Goal: Task Accomplishment & Management: Use online tool/utility

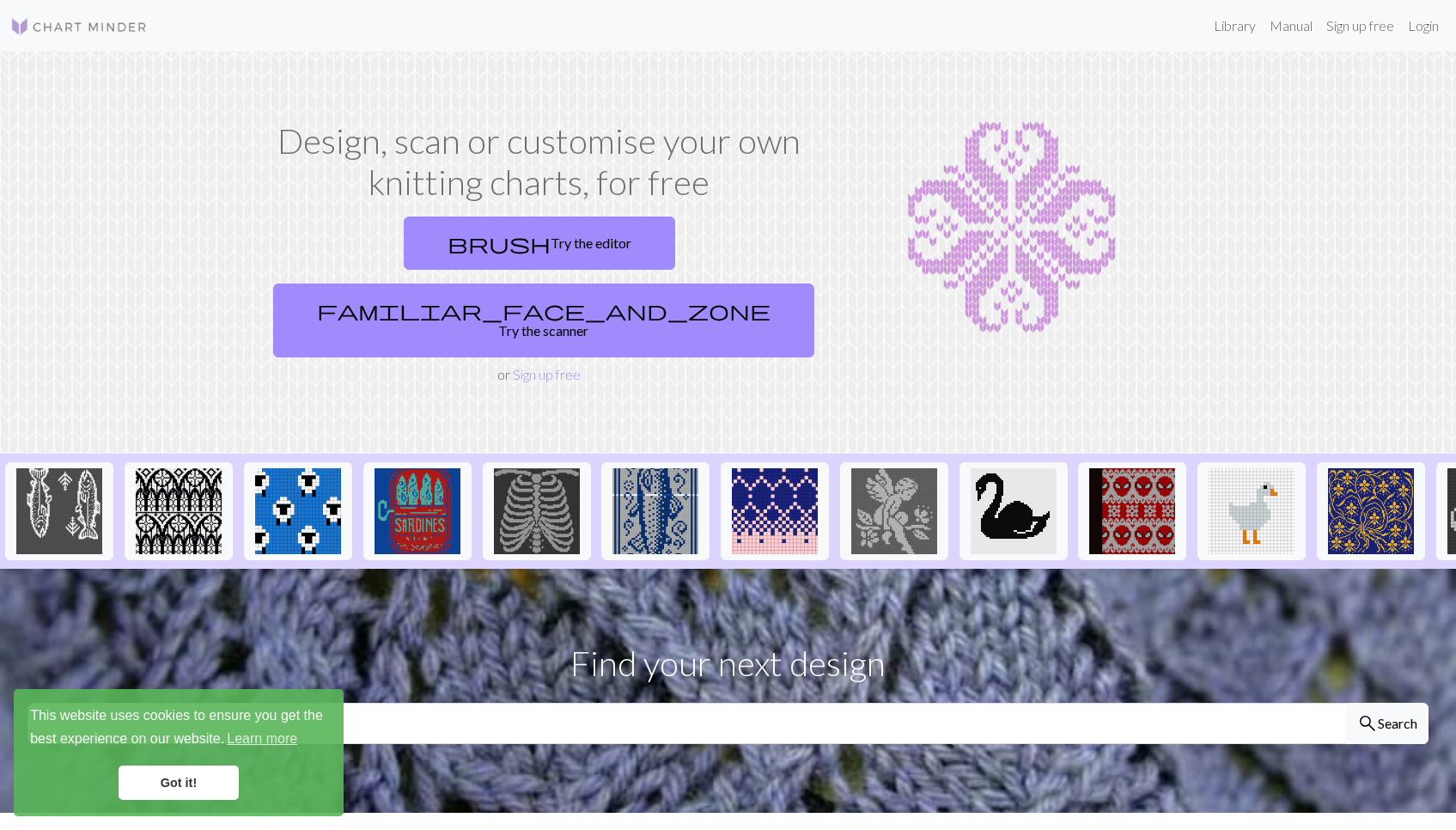
click at [186, 785] on link "Got it!" at bounding box center [179, 783] width 121 height 35
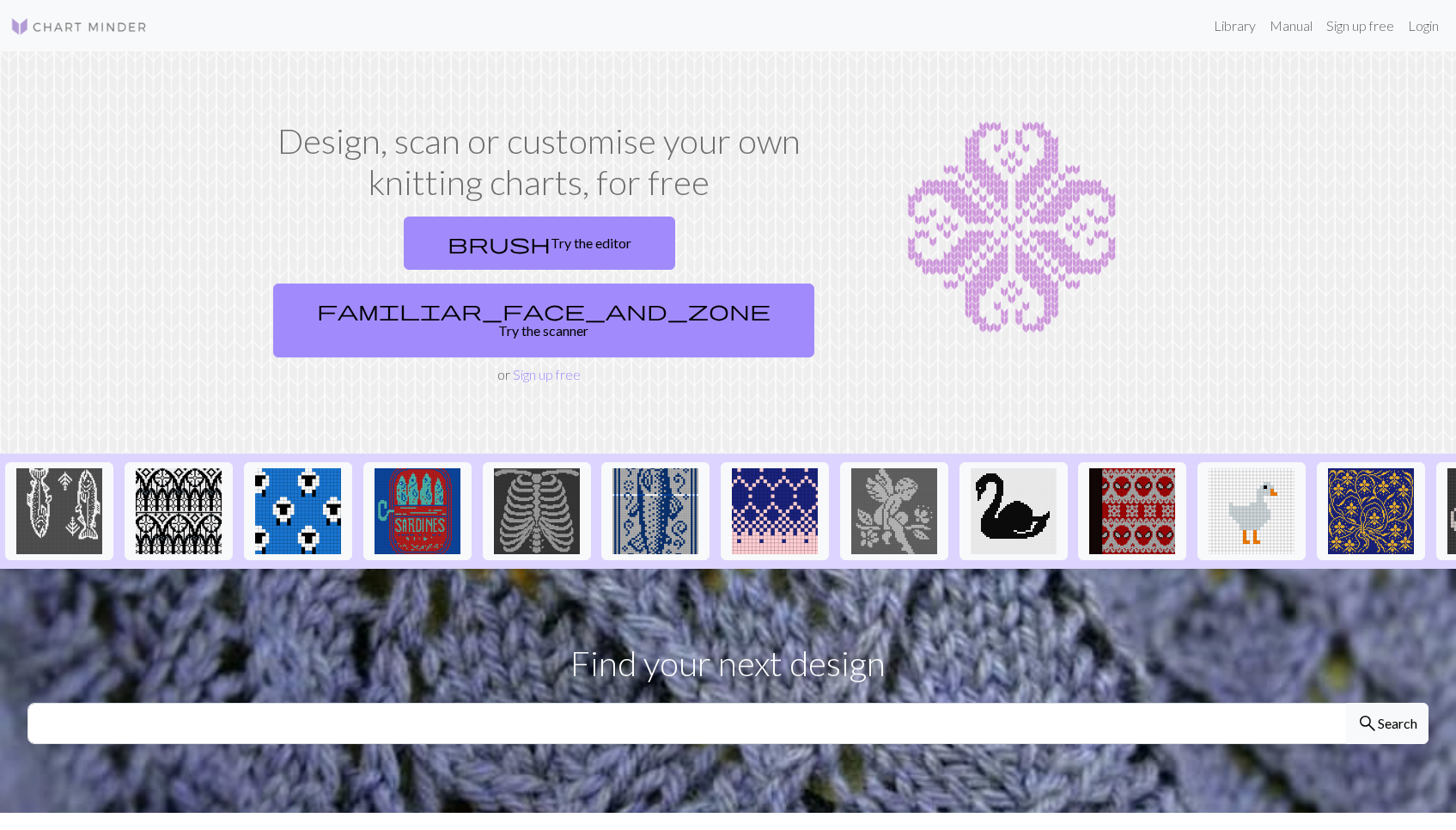
scroll to position [995, 0]
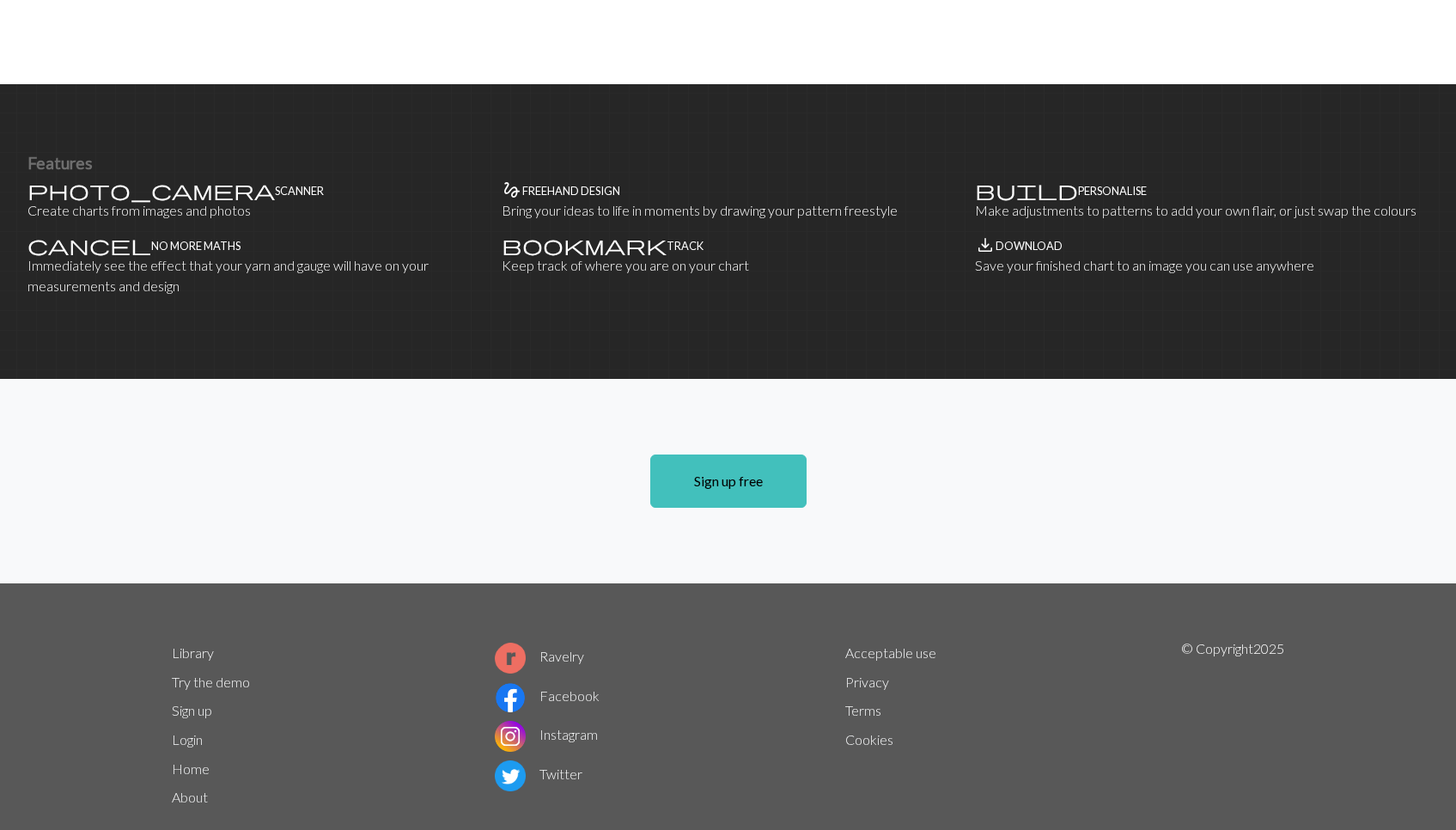
click at [224, 674] on link "Try the demo" at bounding box center [211, 682] width 78 height 16
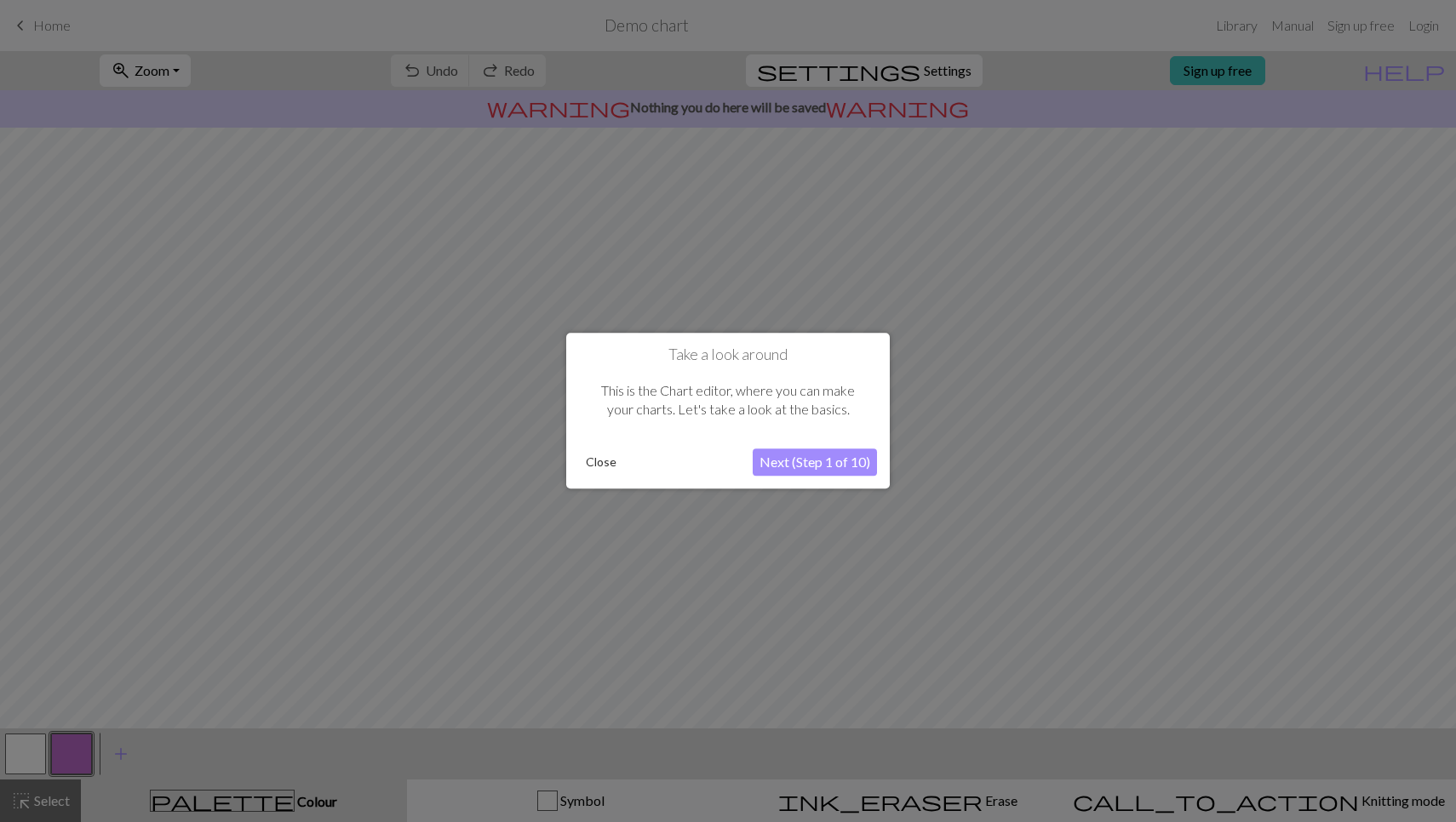
click at [793, 463] on button "Next (Step 1 of 10)" at bounding box center [814, 462] width 124 height 27
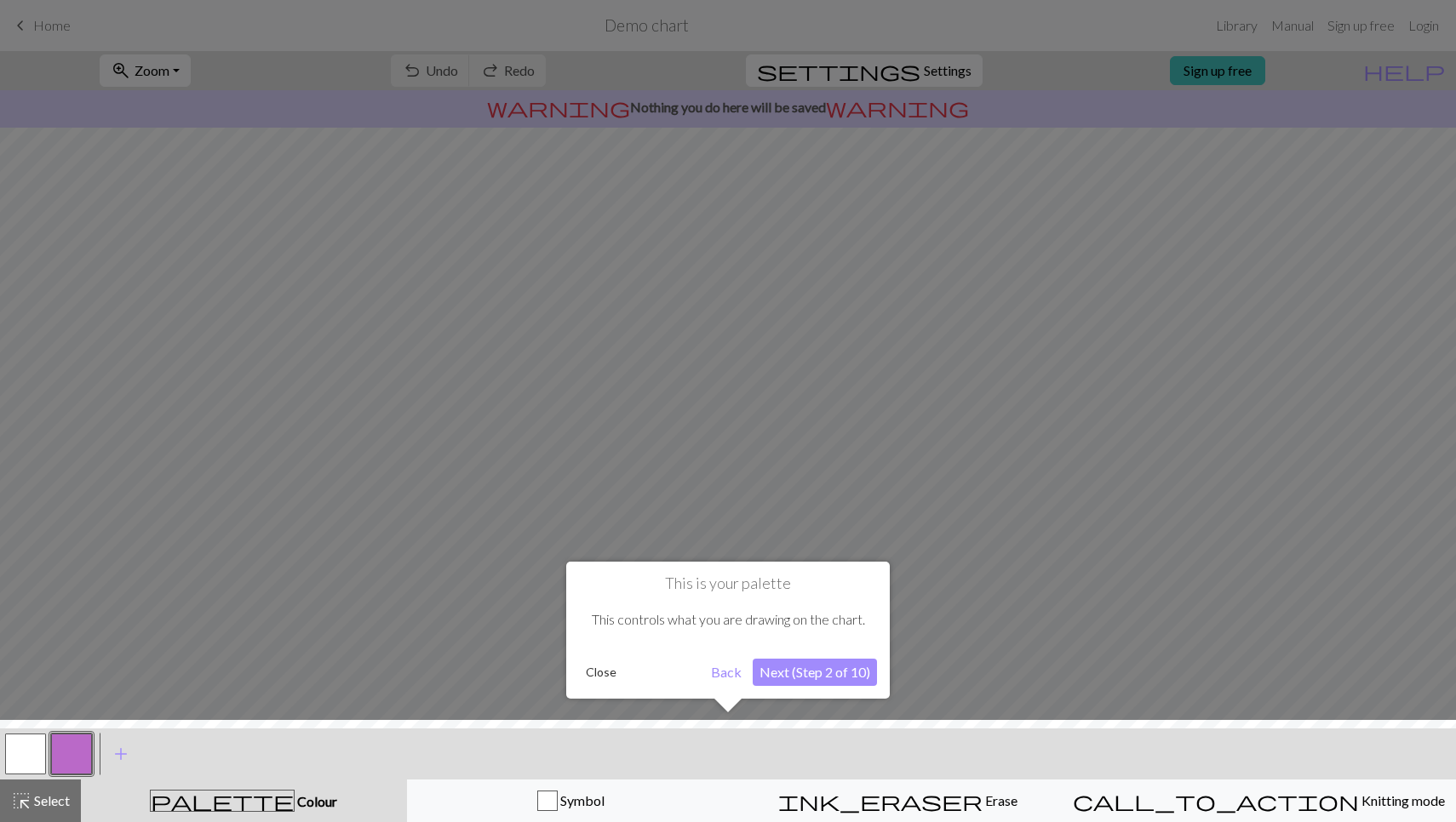
click at [792, 675] on button "Next (Step 2 of 10)" at bounding box center [814, 672] width 124 height 27
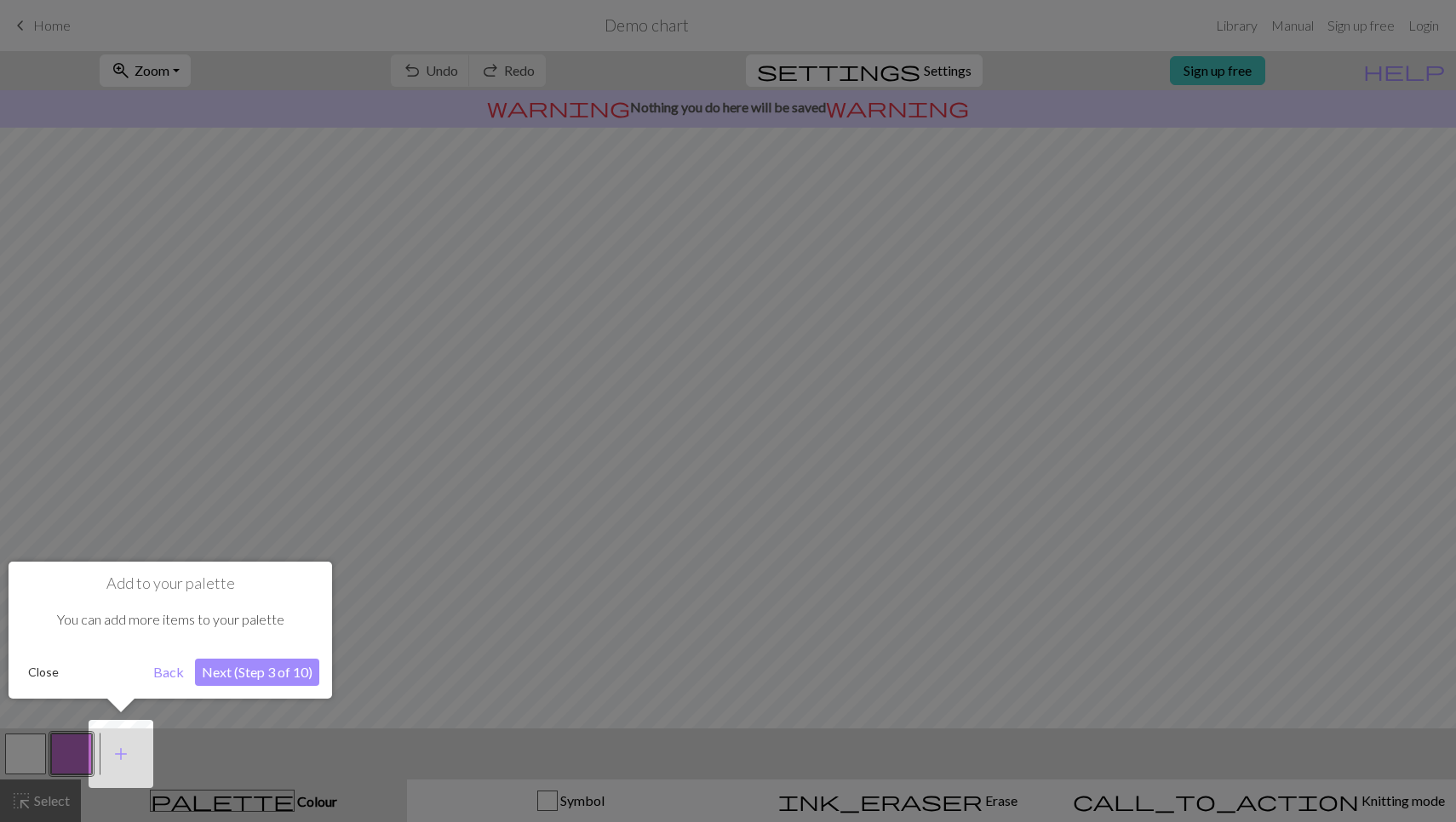
click at [284, 676] on button "Next (Step 3 of 10)" at bounding box center [257, 672] width 124 height 27
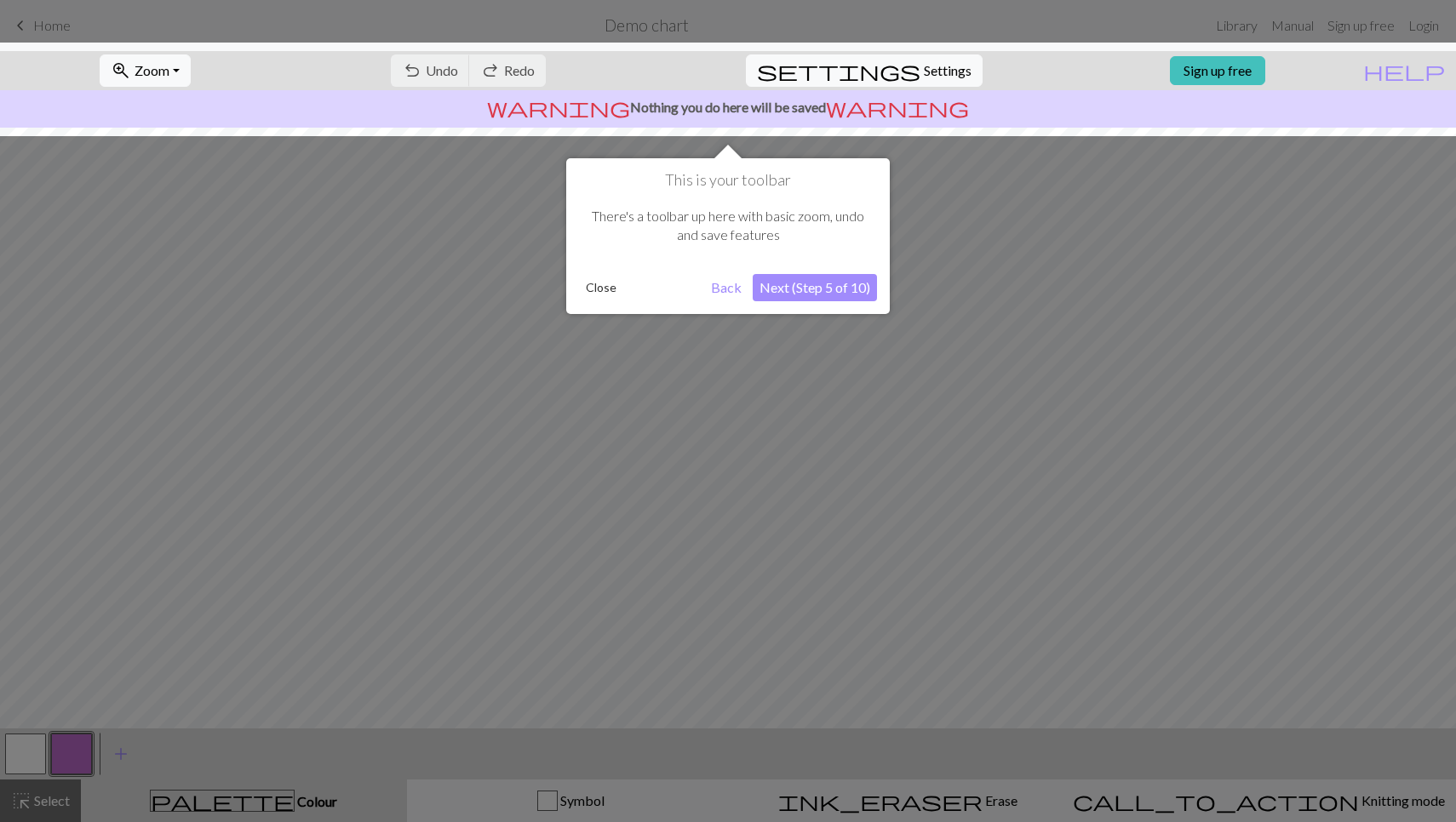
click at [790, 291] on button "Next (Step 5 of 10)" at bounding box center [814, 287] width 124 height 27
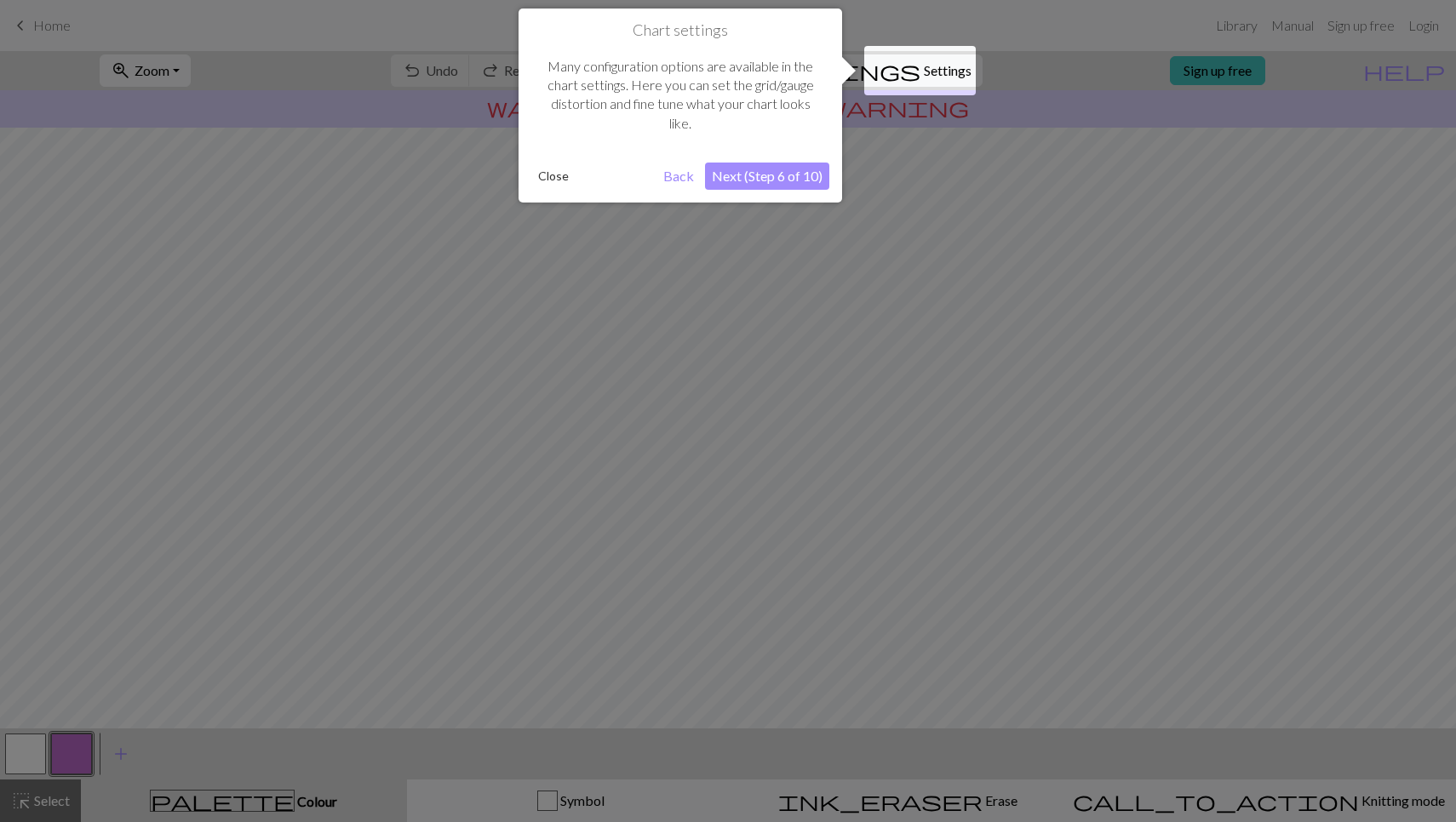
click at [753, 179] on button "Next (Step 6 of 10)" at bounding box center [767, 176] width 124 height 27
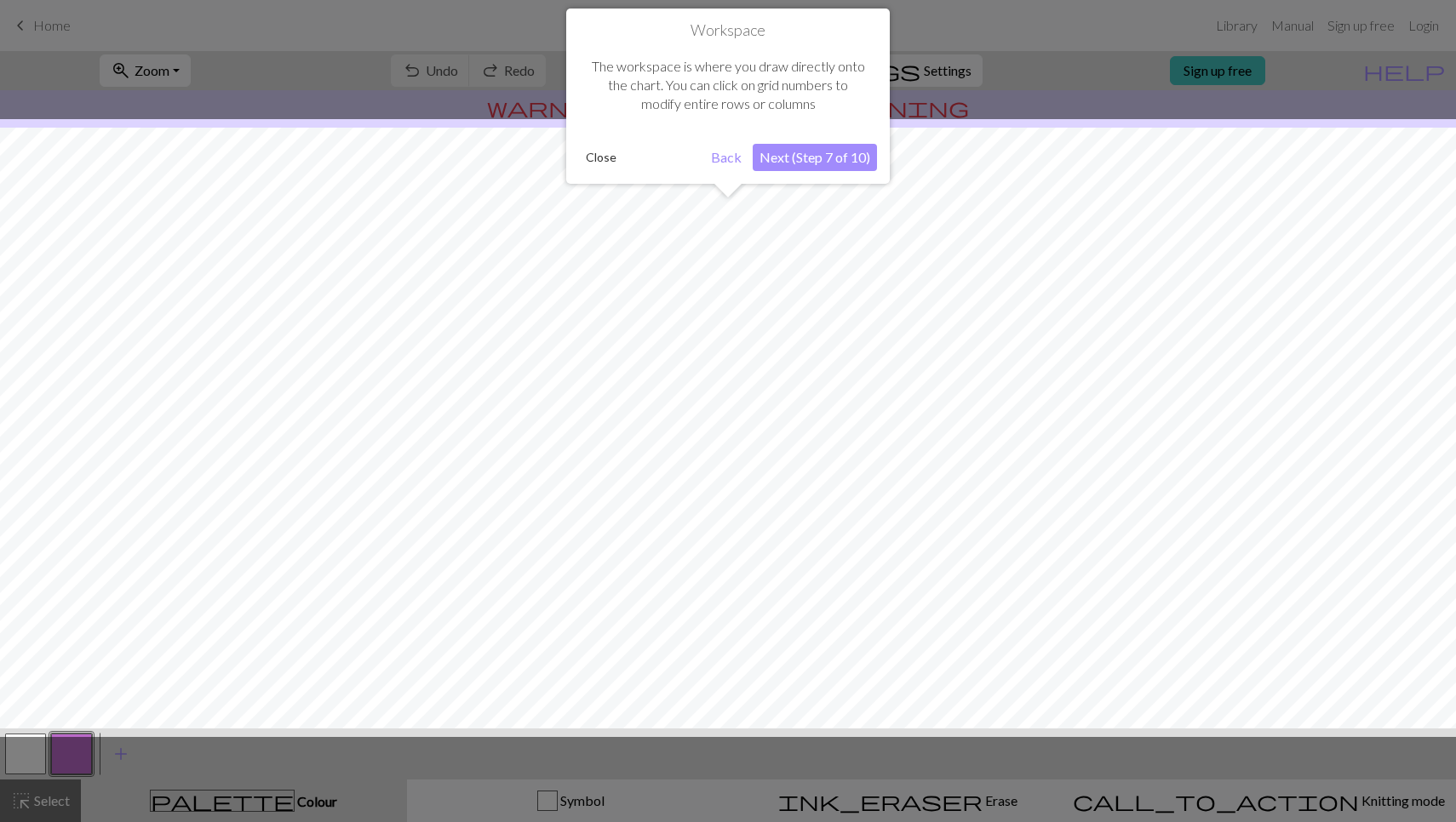
scroll to position [33, 0]
click at [798, 164] on button "Next (Step 7 of 10)" at bounding box center [814, 157] width 124 height 27
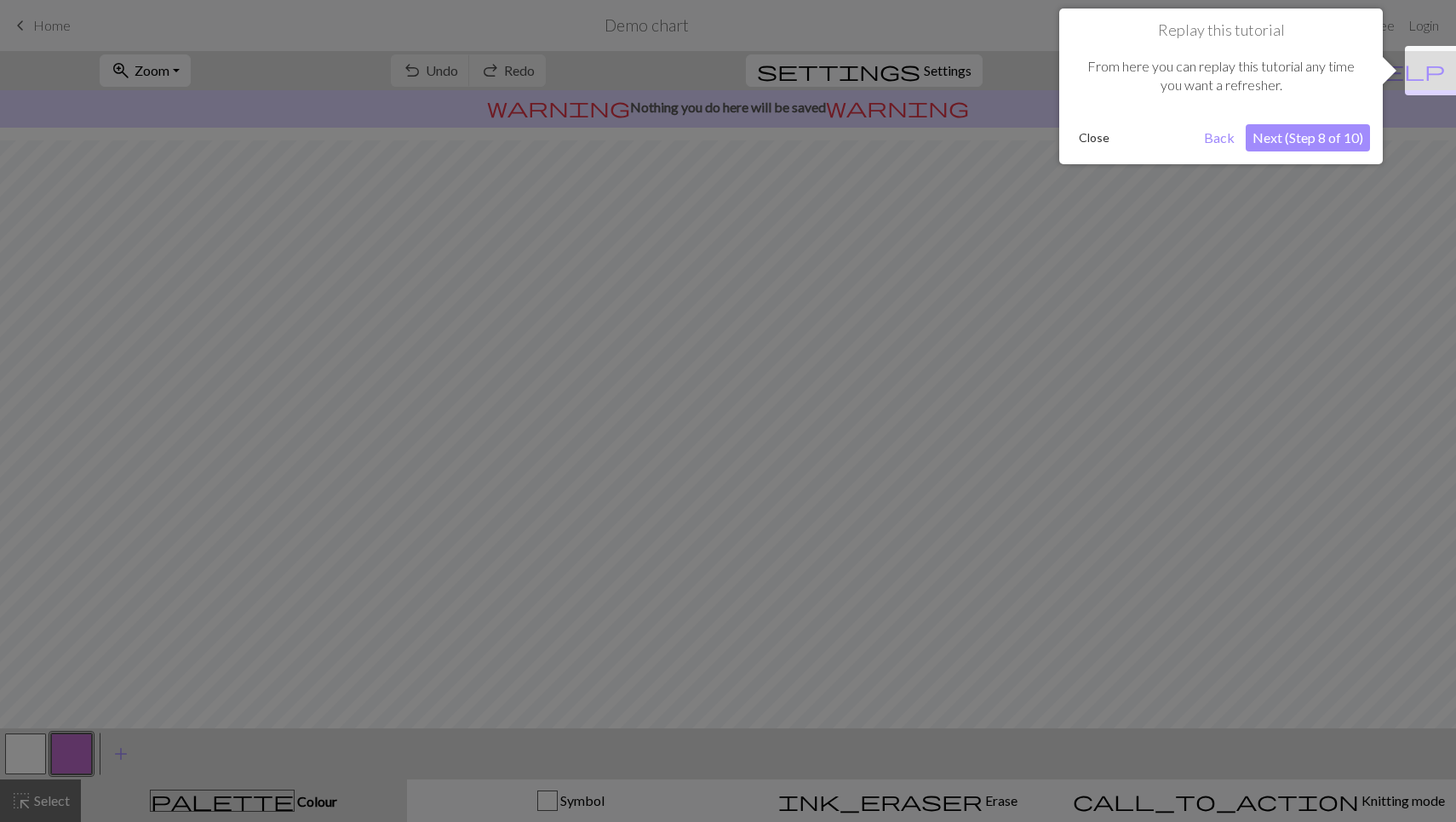
click at [1303, 146] on button "Next (Step 8 of 10)" at bounding box center [1307, 137] width 124 height 27
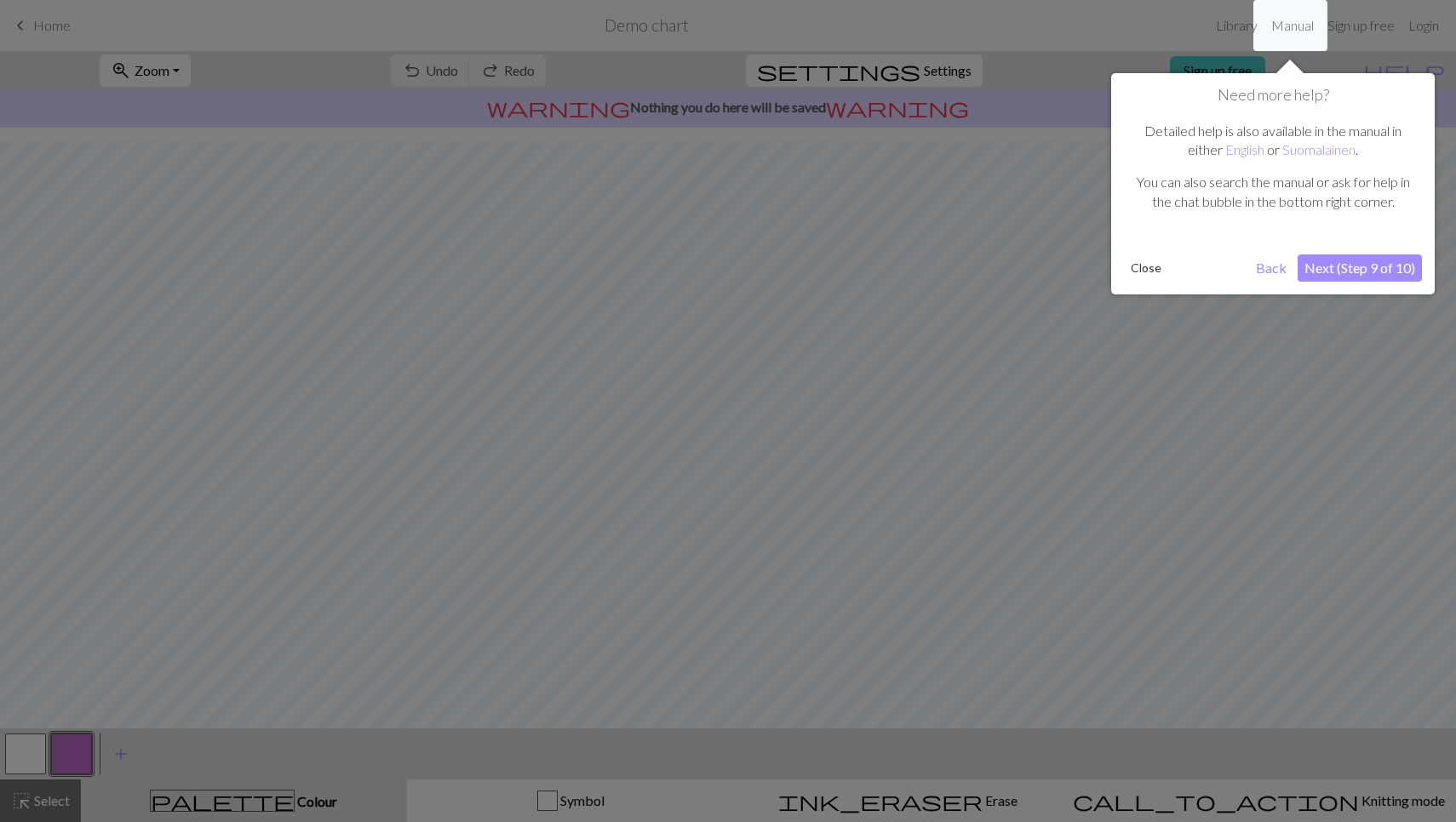
click at [1335, 268] on button "Next (Step 9 of 10)" at bounding box center [1359, 268] width 124 height 27
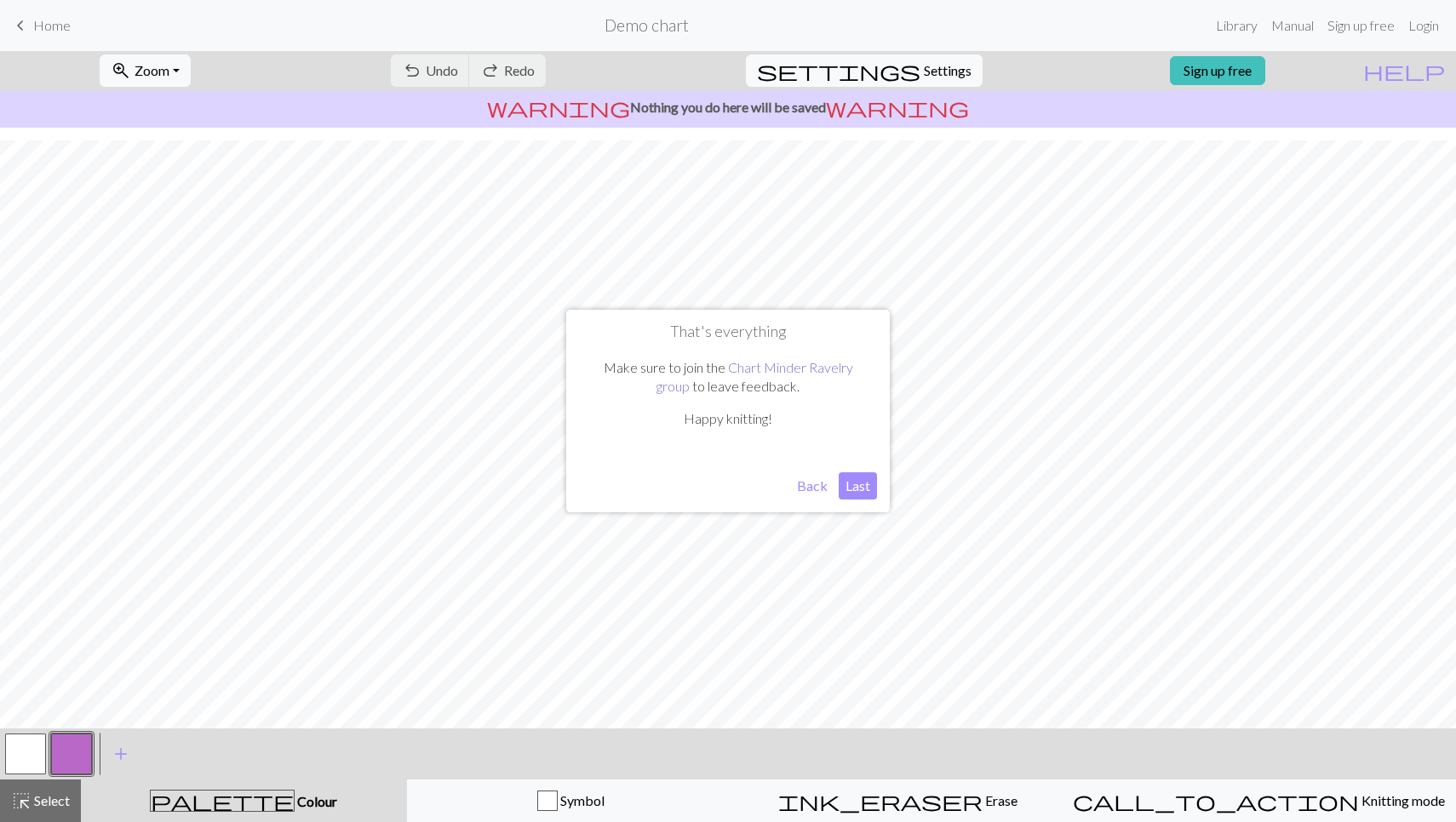
click at [826, 367] on link "Chart Minder Ravelry group" at bounding box center [755, 377] width 197 height 35
click at [848, 486] on button "Last" at bounding box center [858, 485] width 39 height 27
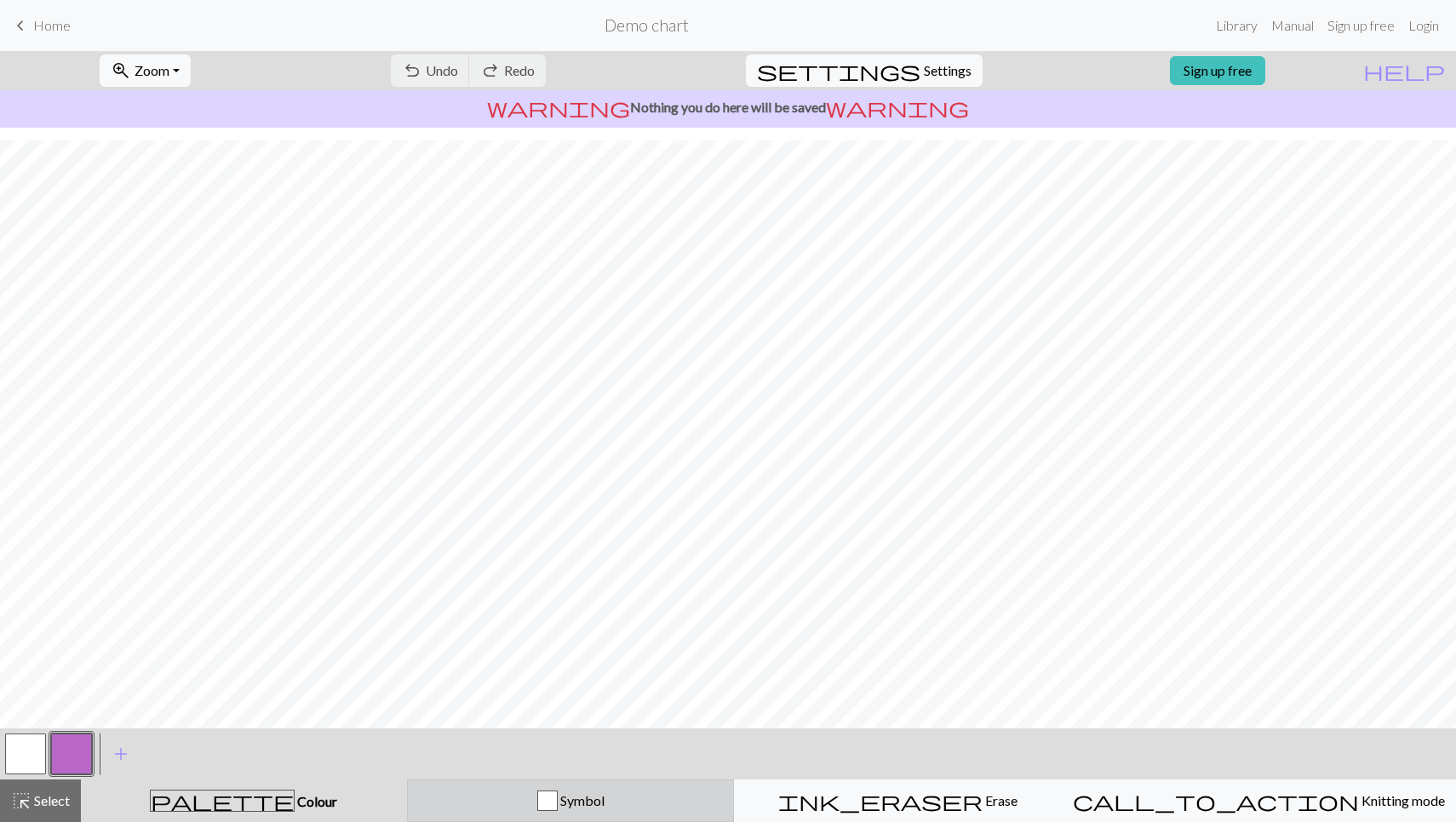
click at [557, 802] on div "button" at bounding box center [547, 801] width 20 height 20
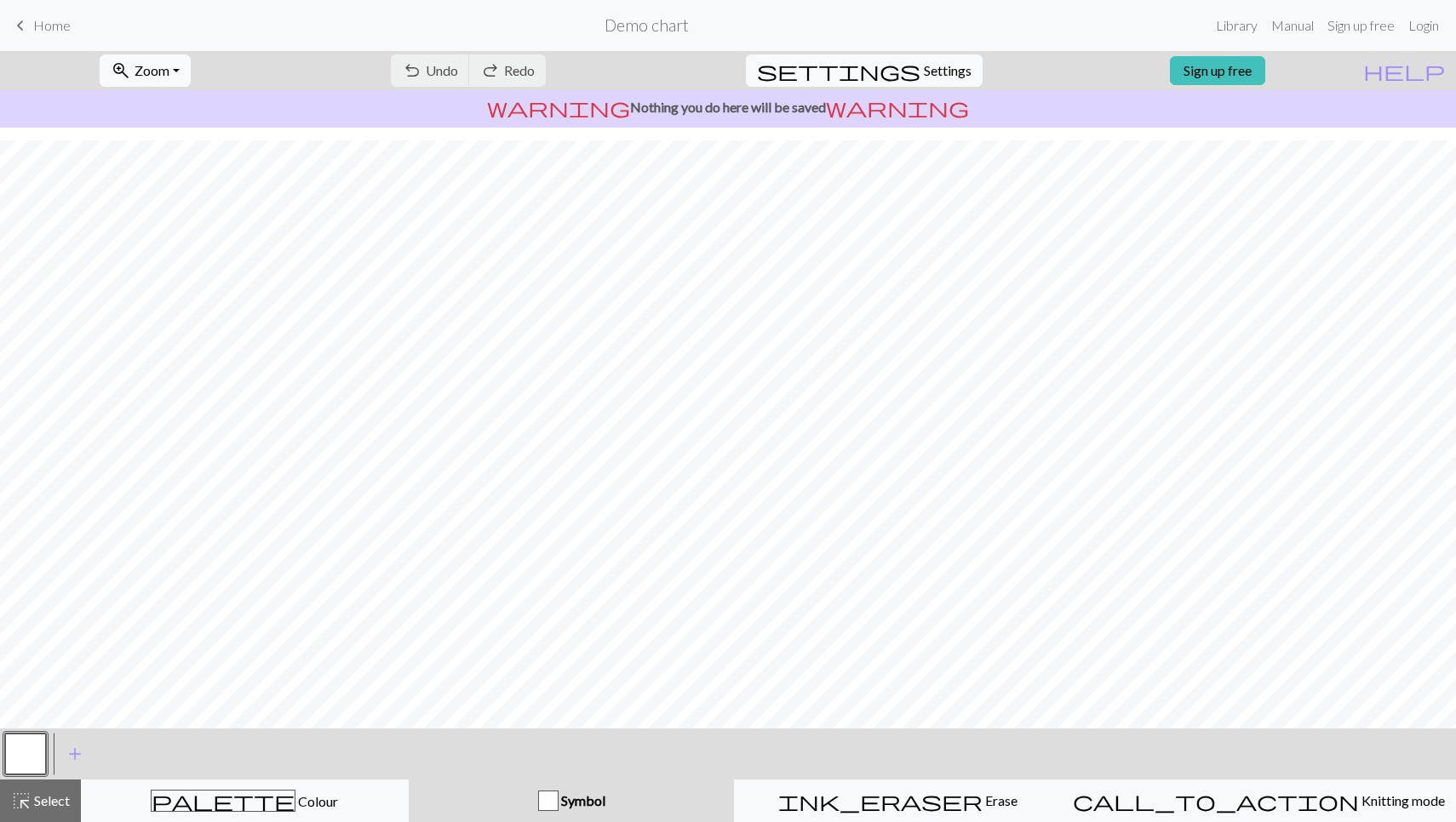
click at [558, 805] on div "button" at bounding box center [548, 801] width 20 height 20
click at [279, 813] on button "palette Colour Colour" at bounding box center [244, 801] width 328 height 42
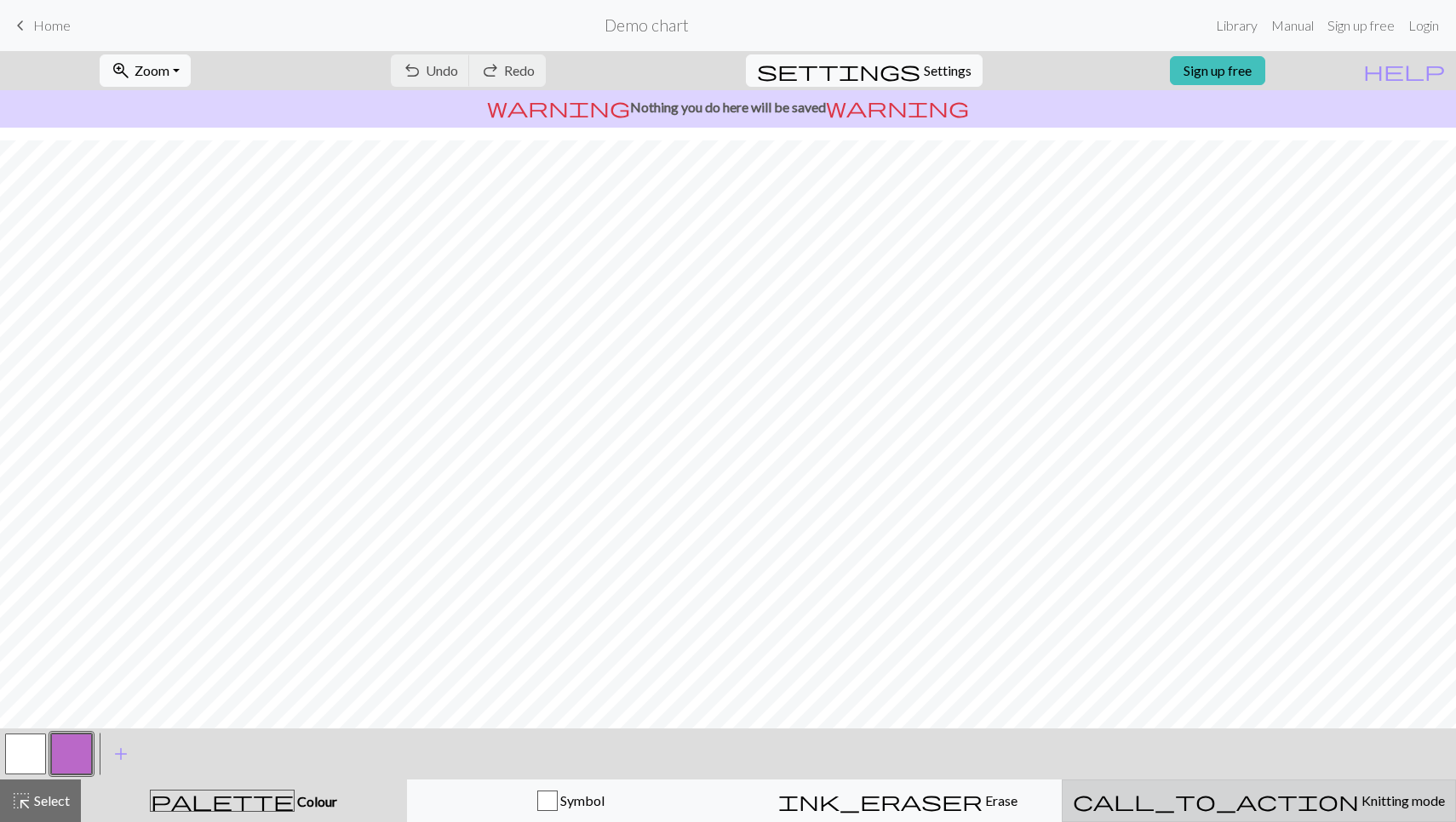
click at [1195, 810] on div "call_to_action Knitting mode Knitting mode" at bounding box center [1258, 801] width 372 height 20
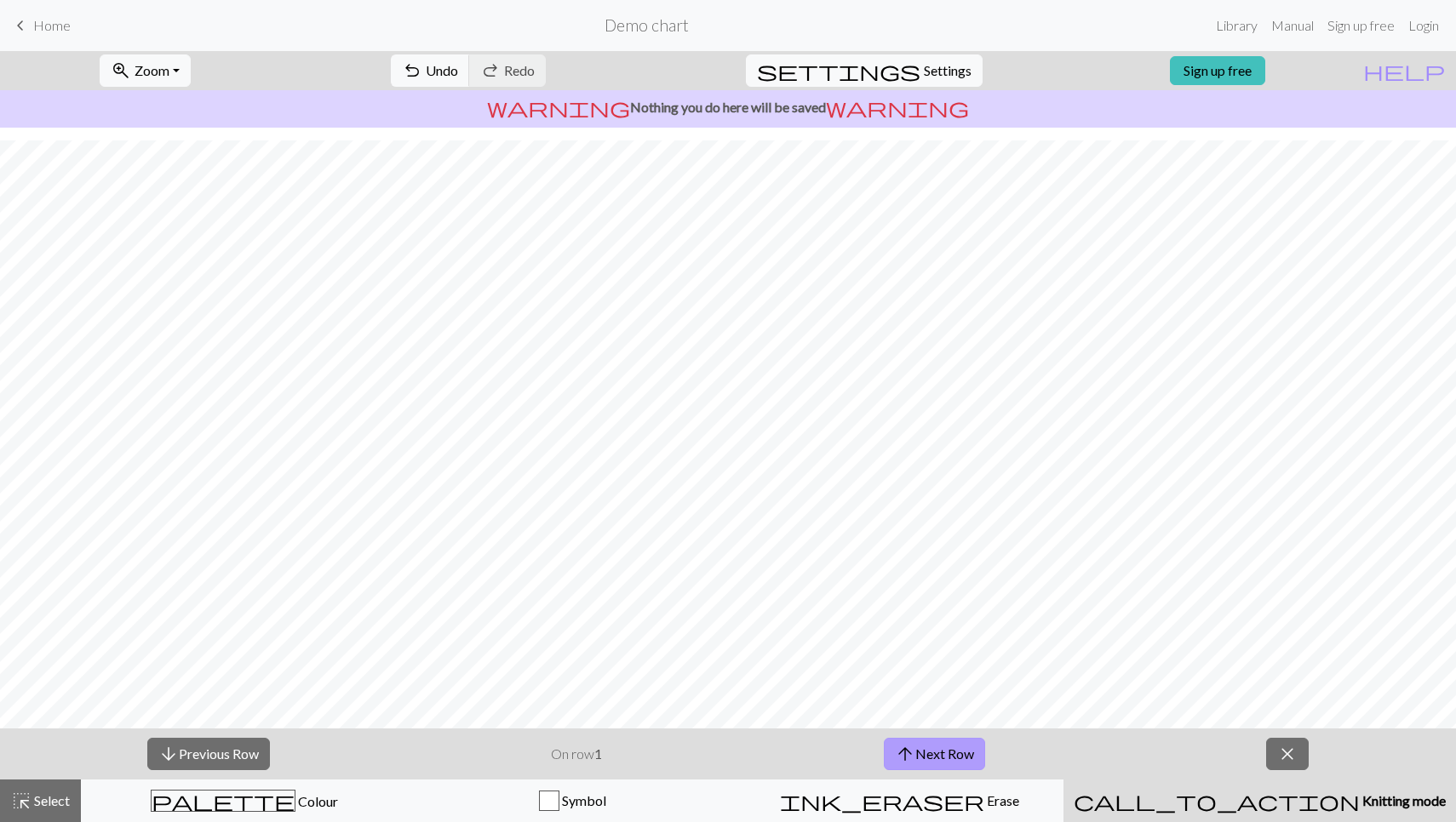
click at [906, 752] on span "arrow_upward" at bounding box center [905, 753] width 20 height 24
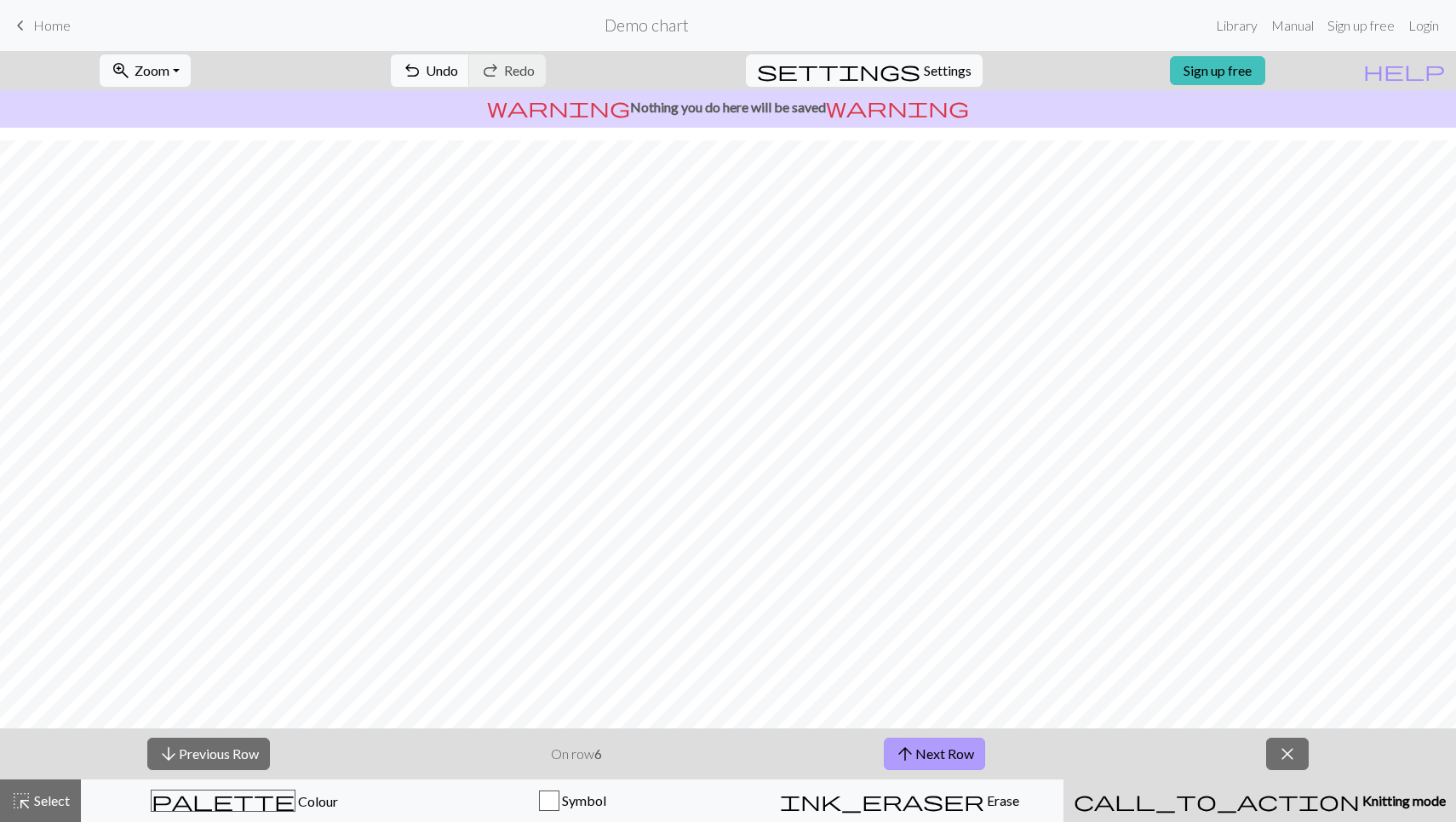
click at [906, 752] on span "arrow_upward" at bounding box center [905, 753] width 20 height 24
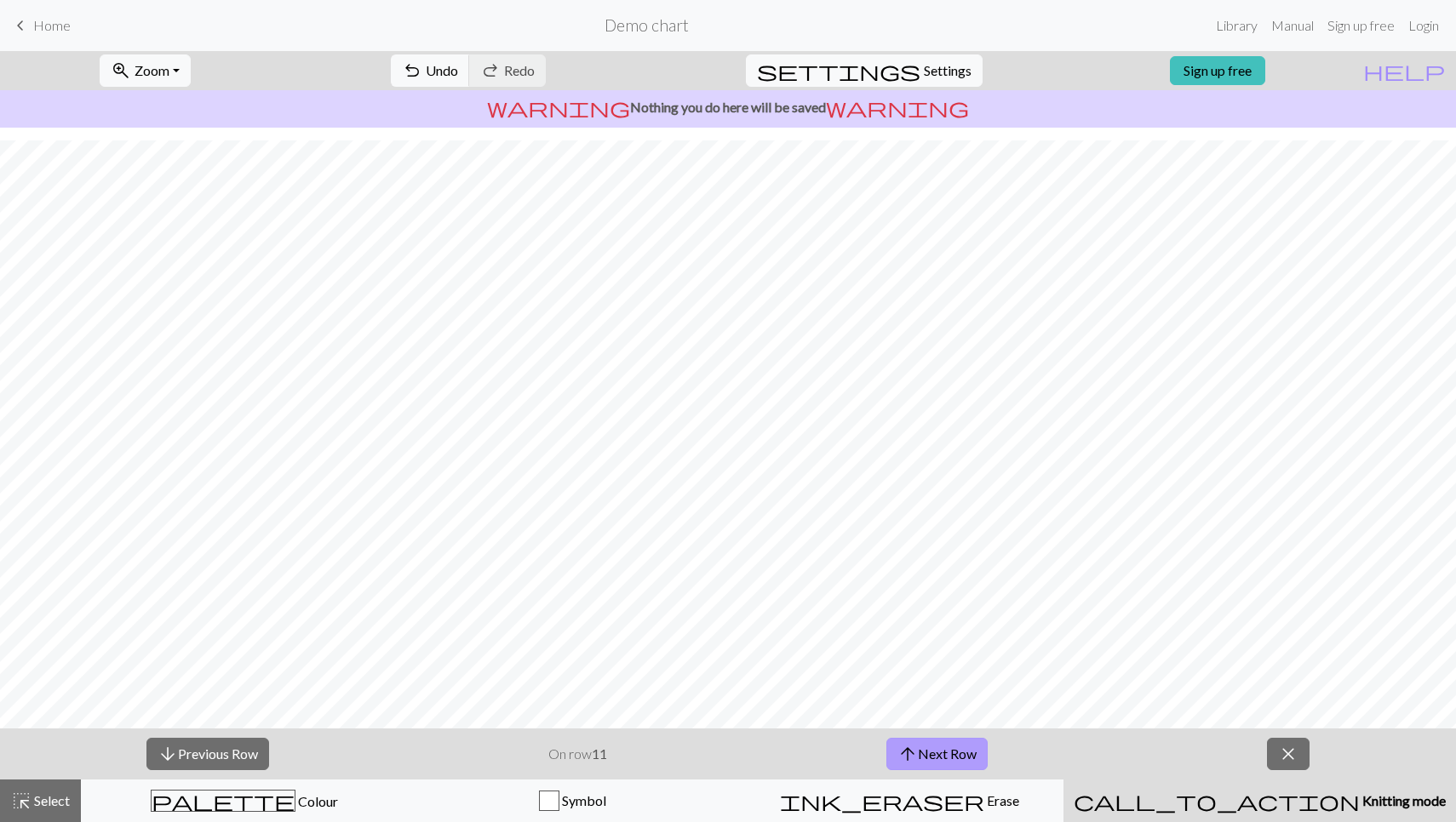
click at [906, 752] on span "arrow_upward" at bounding box center [907, 753] width 20 height 24
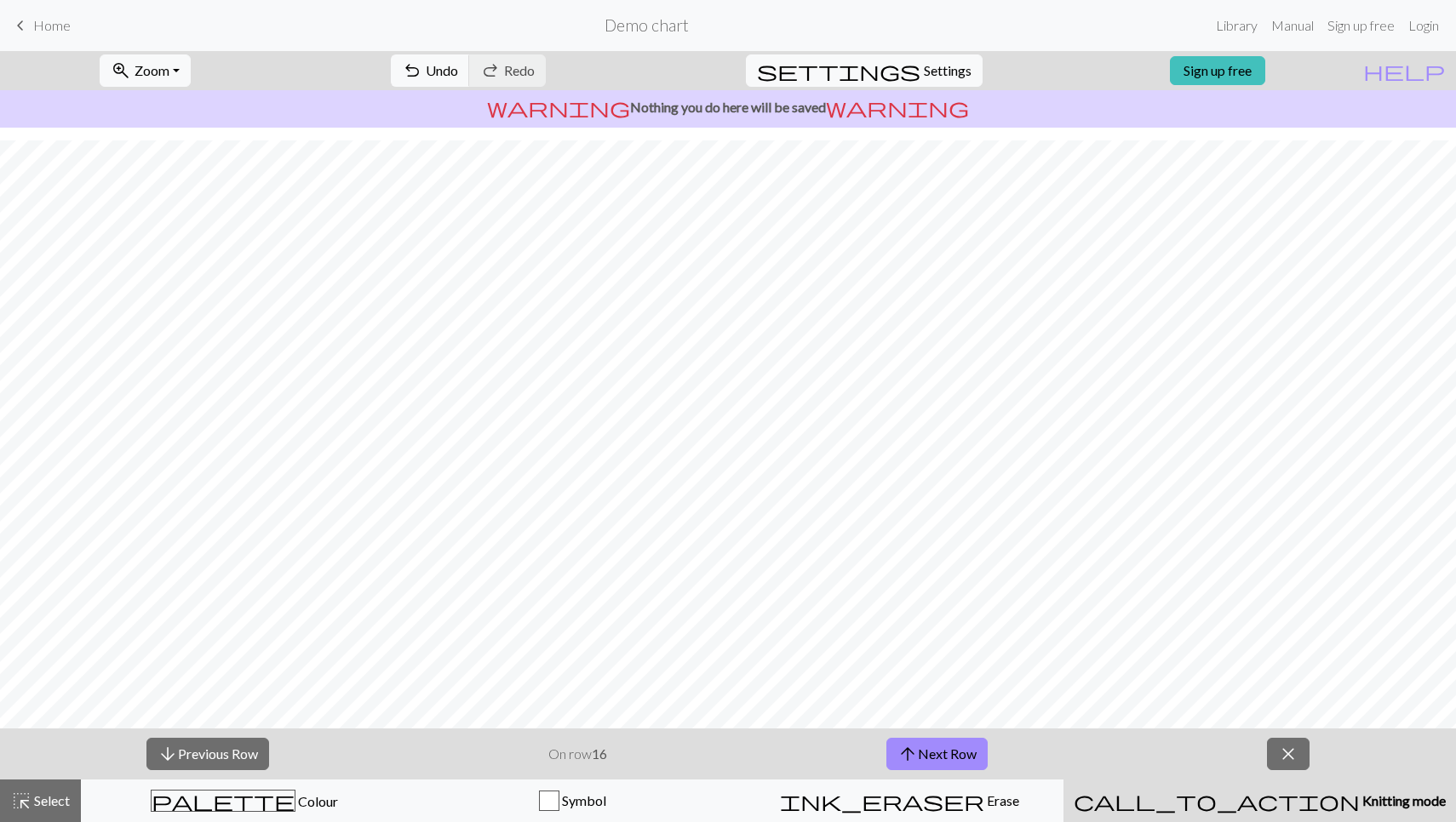
click at [1359, 792] on span "Knitting mode" at bounding box center [1402, 800] width 86 height 16
click at [1293, 752] on span "close" at bounding box center [1287, 753] width 20 height 24
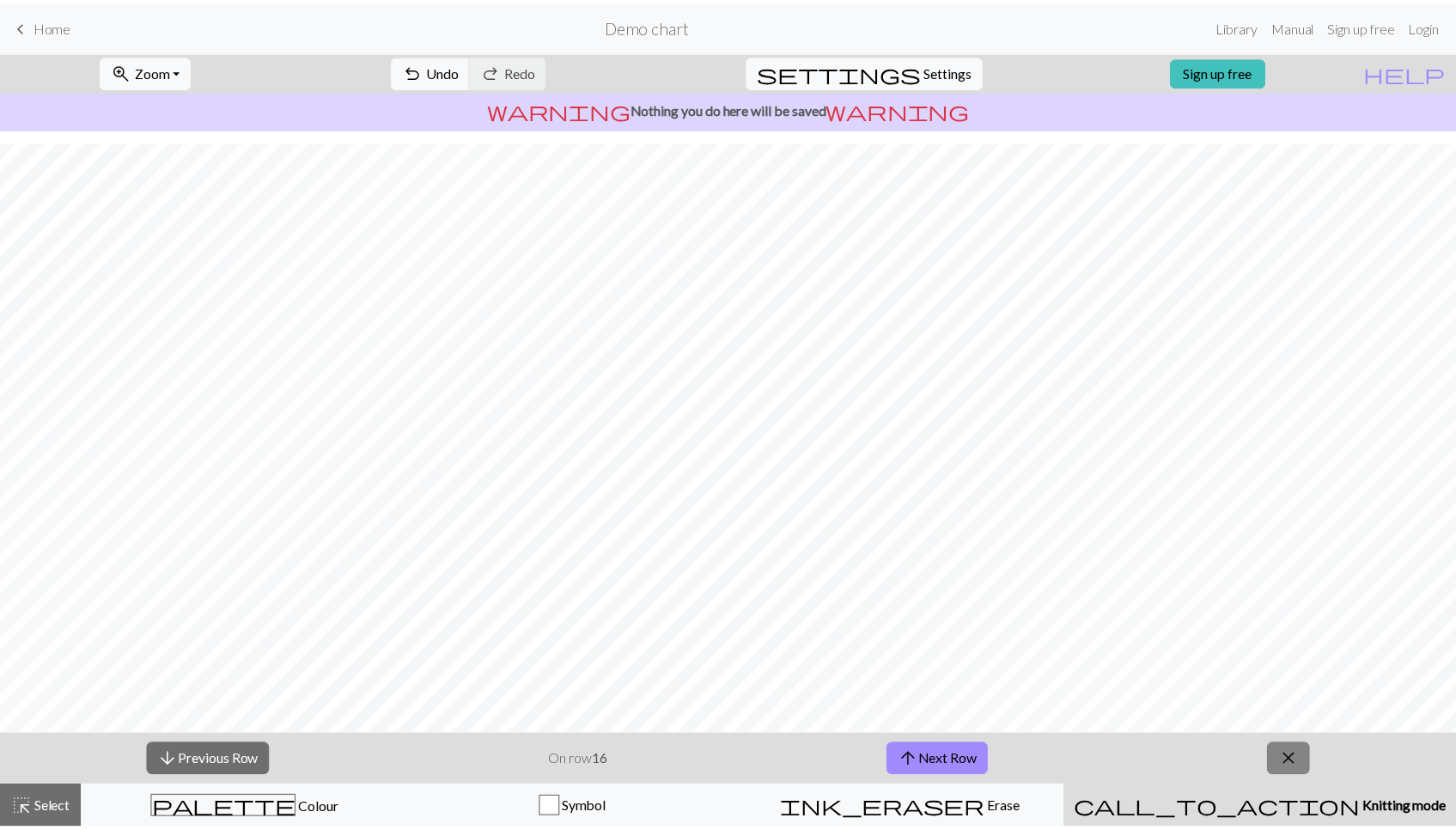
scroll to position [0, 0]
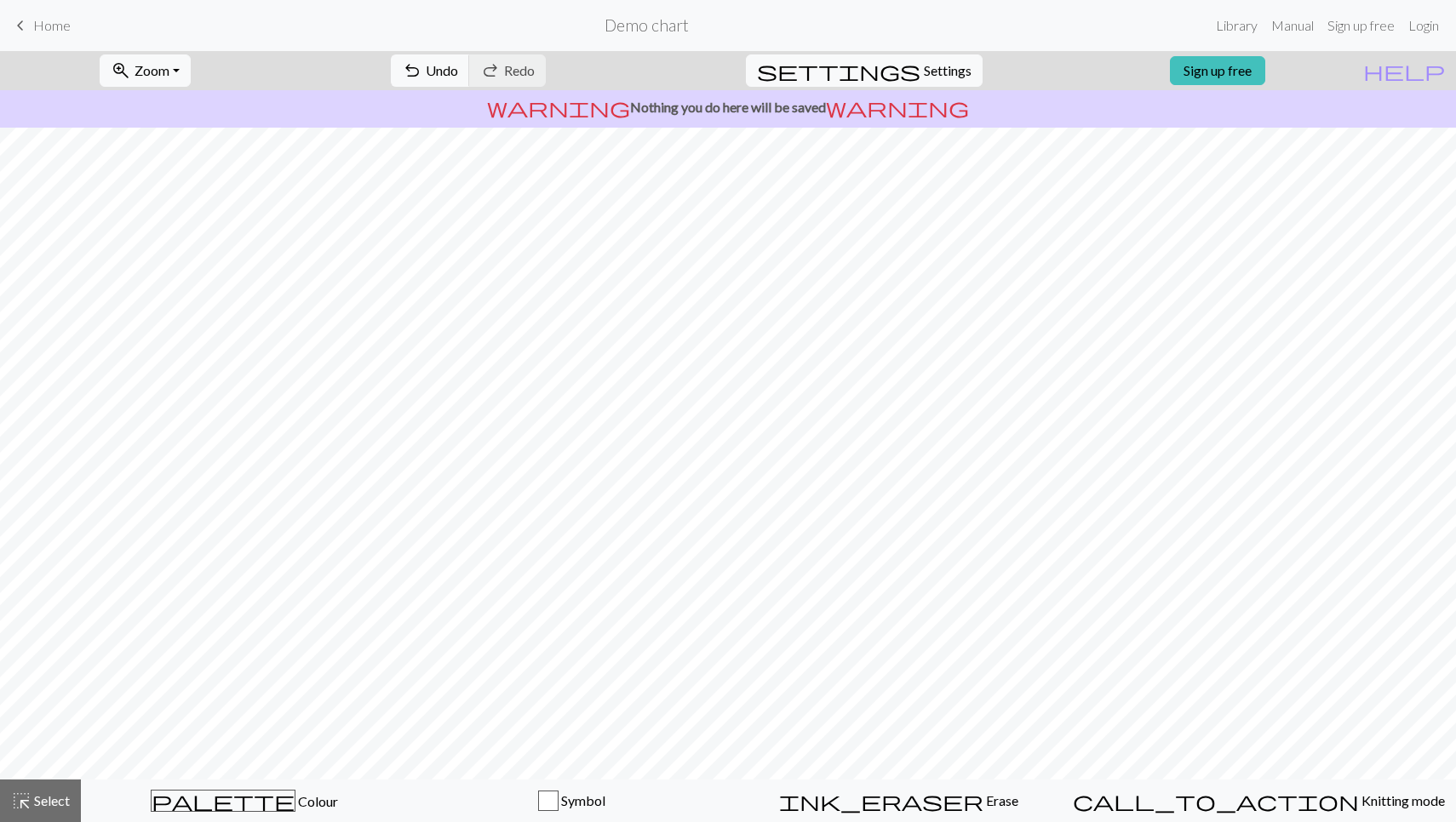
click at [40, 32] on span "Home" at bounding box center [52, 25] width 38 height 16
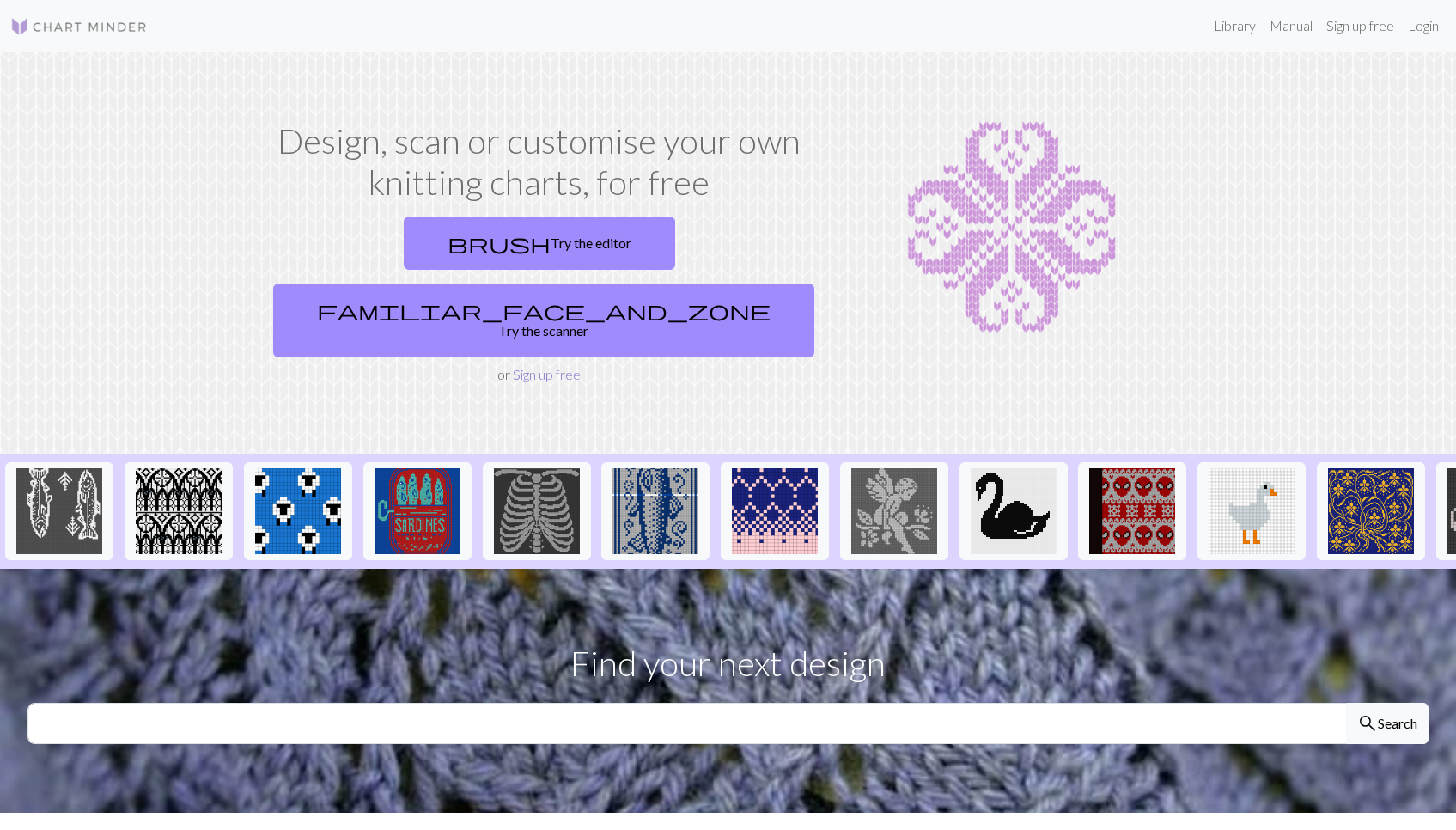
click at [562, 366] on link "Sign up free" at bounding box center [547, 374] width 67 height 16
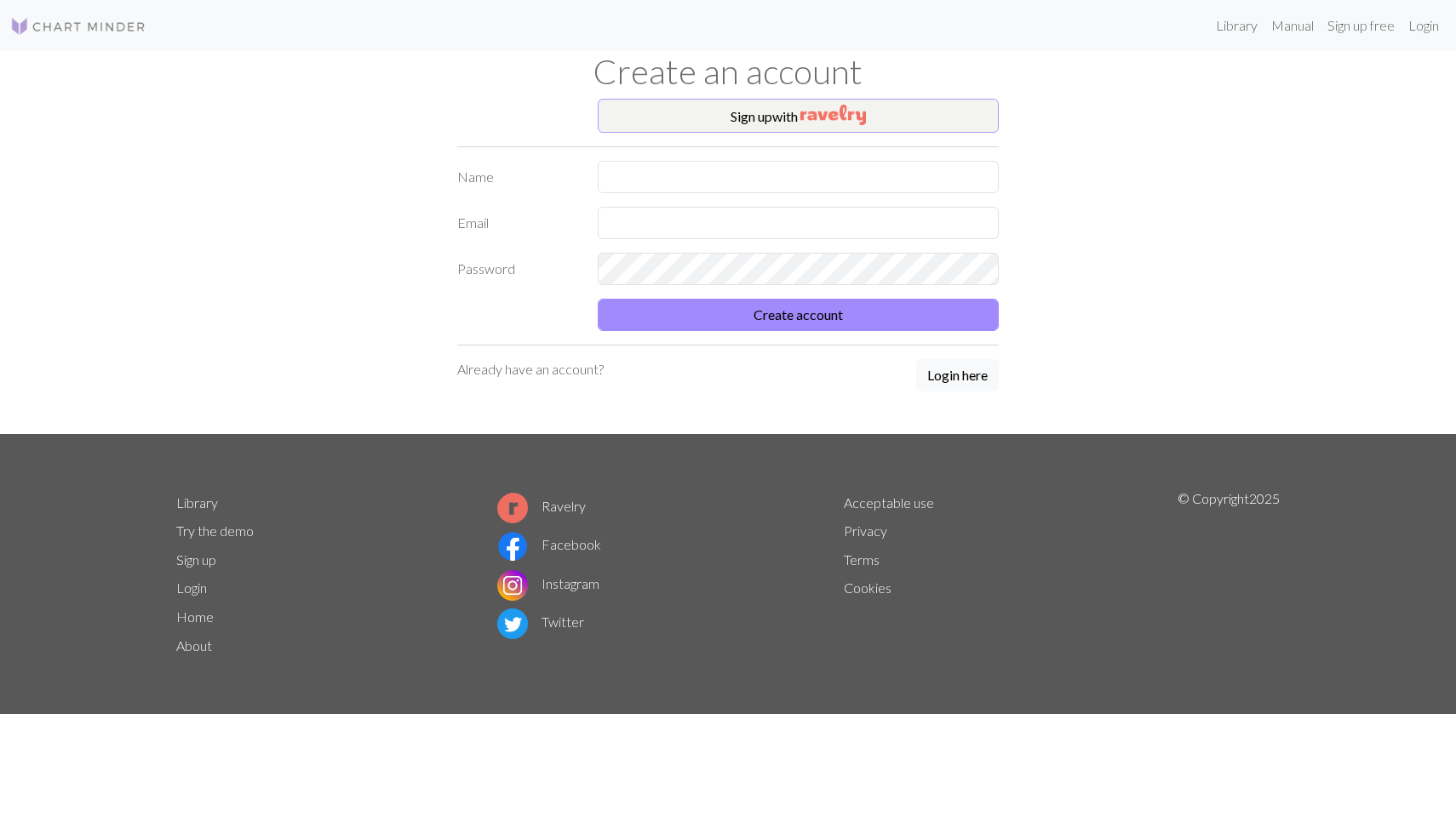
click at [724, 122] on button "Sign up with" at bounding box center [798, 115] width 401 height 34
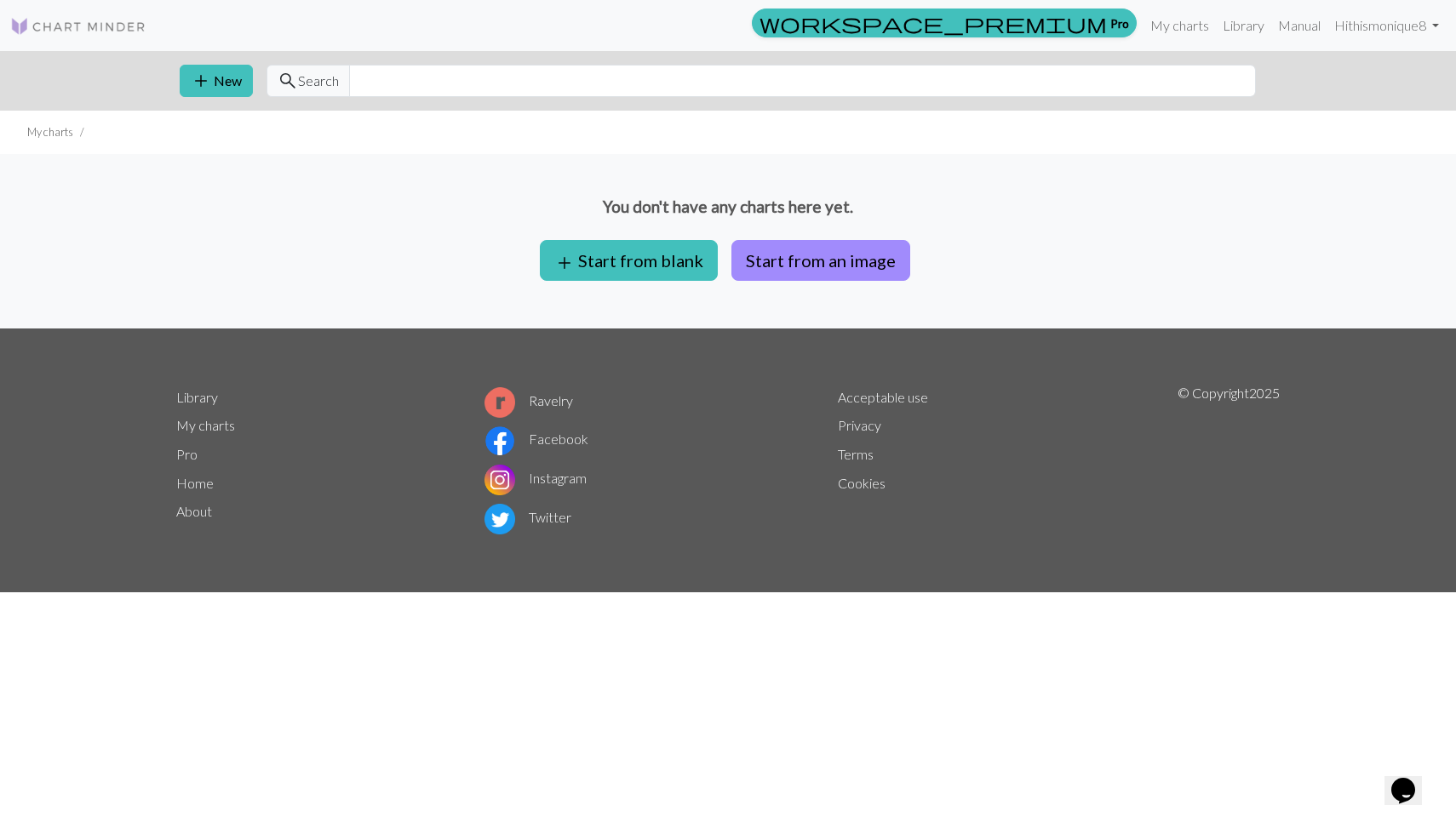
click at [568, 479] on link "Instagram" at bounding box center [535, 477] width 102 height 16
click at [542, 443] on link "Facebook" at bounding box center [536, 439] width 104 height 16
click at [652, 268] on button "add Start from blank" at bounding box center [629, 260] width 178 height 40
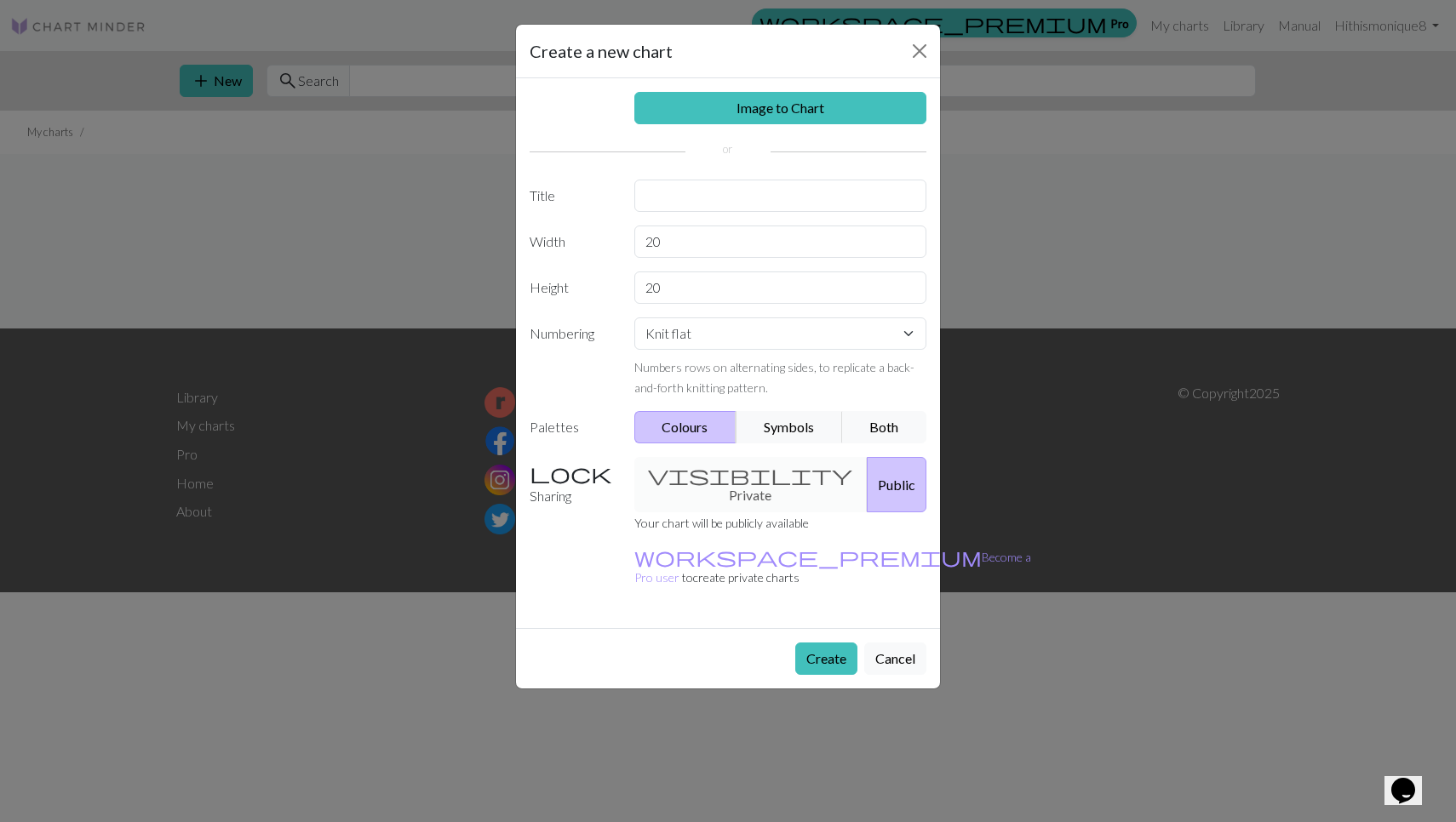
click at [734, 482] on div "visibility Private Public" at bounding box center [781, 484] width 313 height 55
click at [734, 473] on div "visibility Private Public" at bounding box center [781, 484] width 313 height 55
click at [820, 643] on button "Create" at bounding box center [826, 658] width 62 height 33
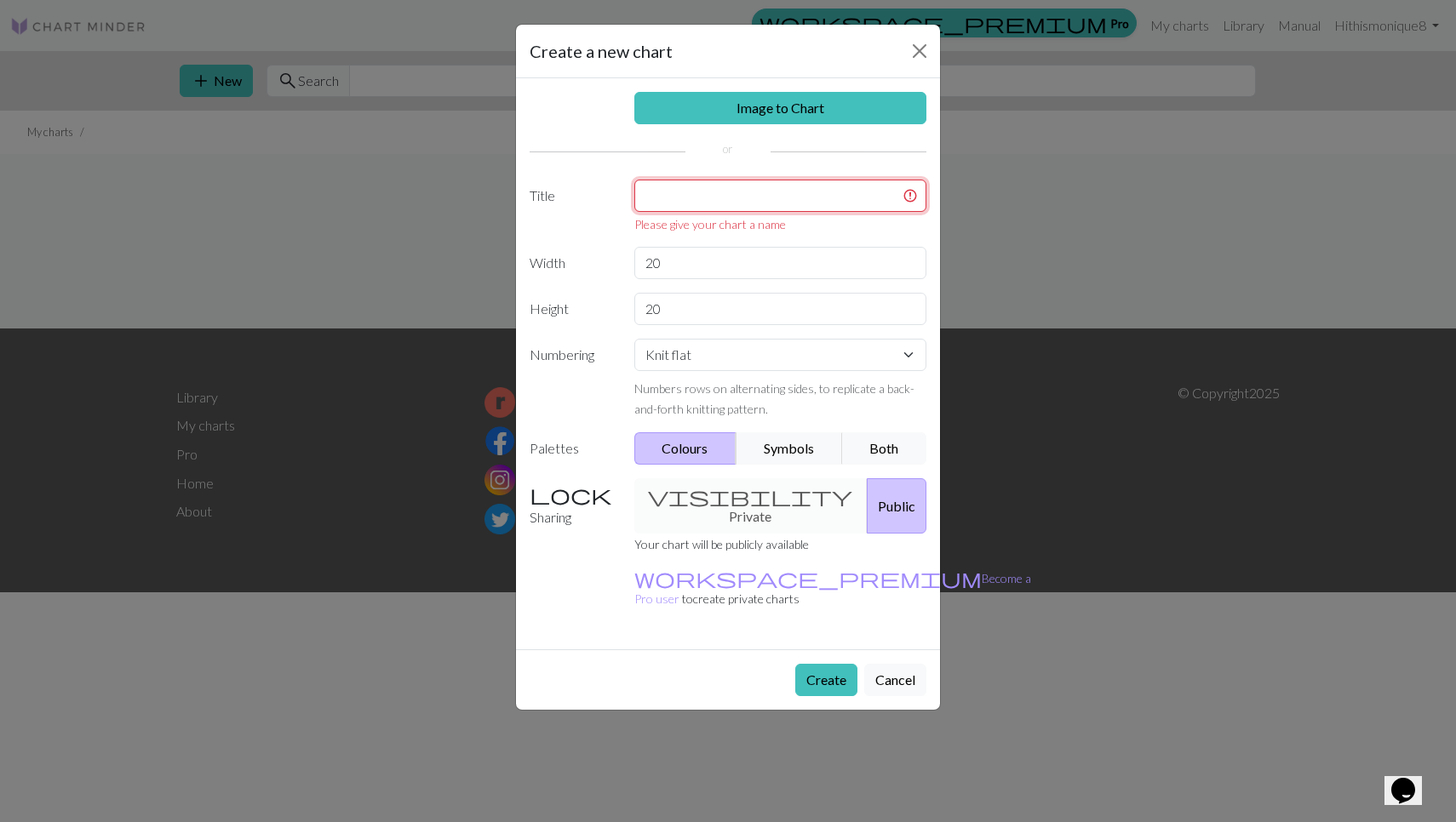
click at [803, 192] on input "text" at bounding box center [780, 195] width 293 height 33
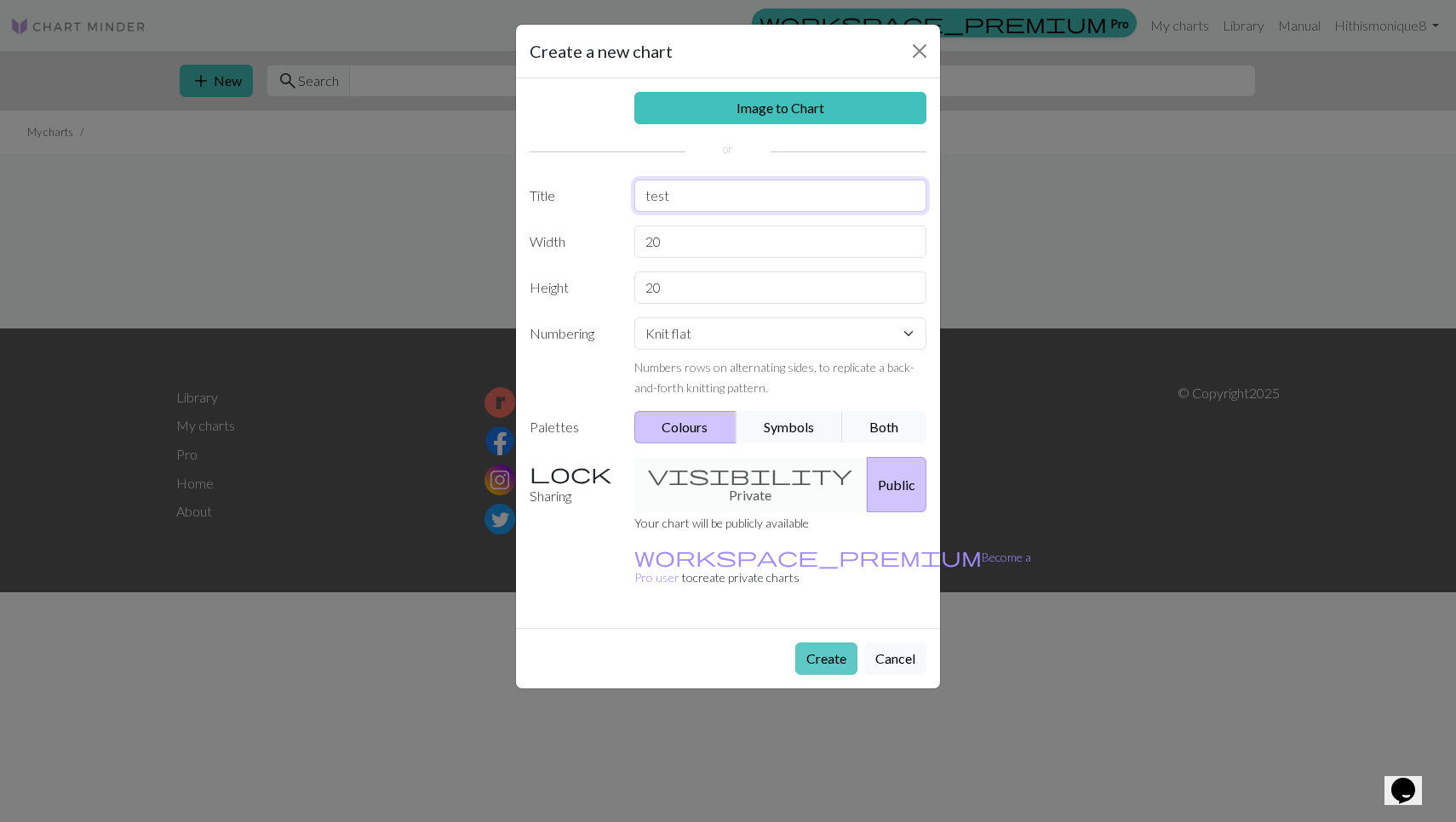
type input "test"
click at [842, 643] on button "Create" at bounding box center [826, 658] width 62 height 33
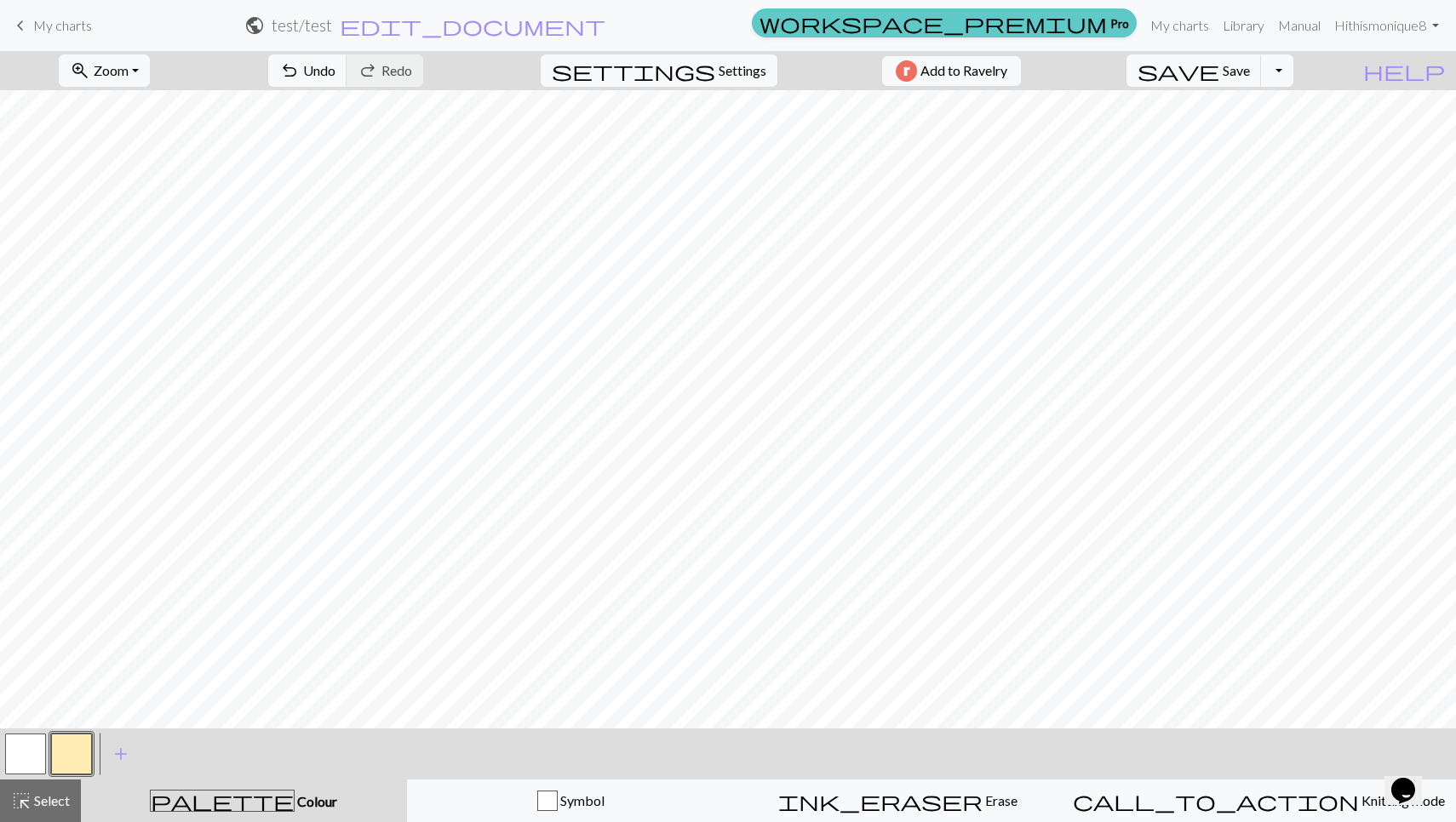
click at [1113, 29] on link "workspace_premium Pro" at bounding box center [944, 23] width 385 height 29
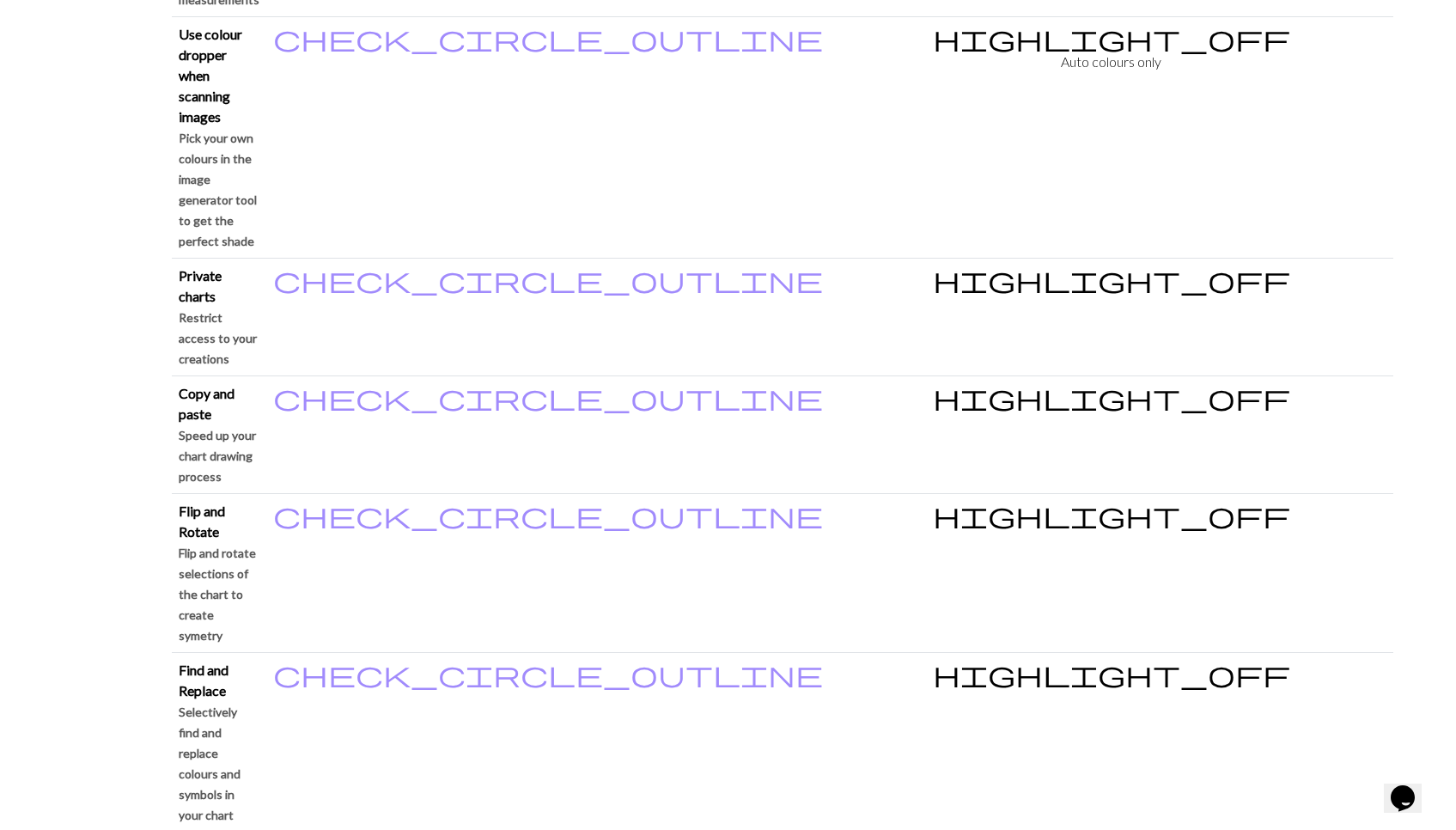
scroll to position [1968, 0]
